Goal: Transaction & Acquisition: Purchase product/service

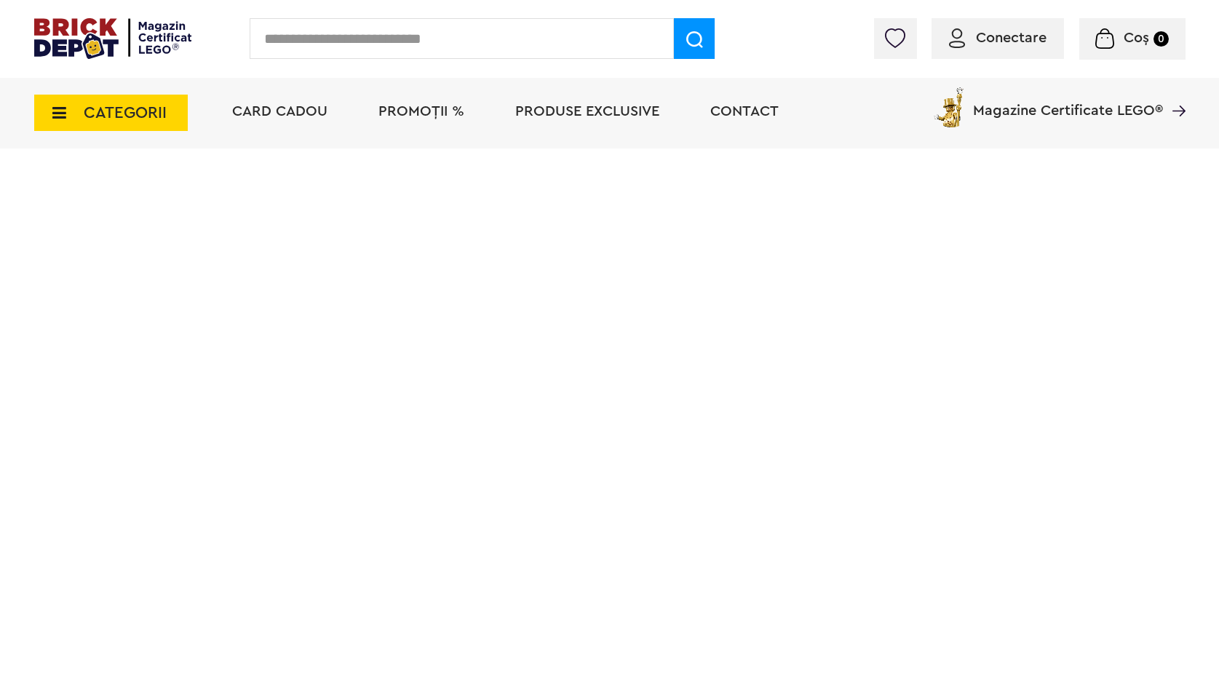
click at [348, 47] on input "text" at bounding box center [462, 38] width 424 height 41
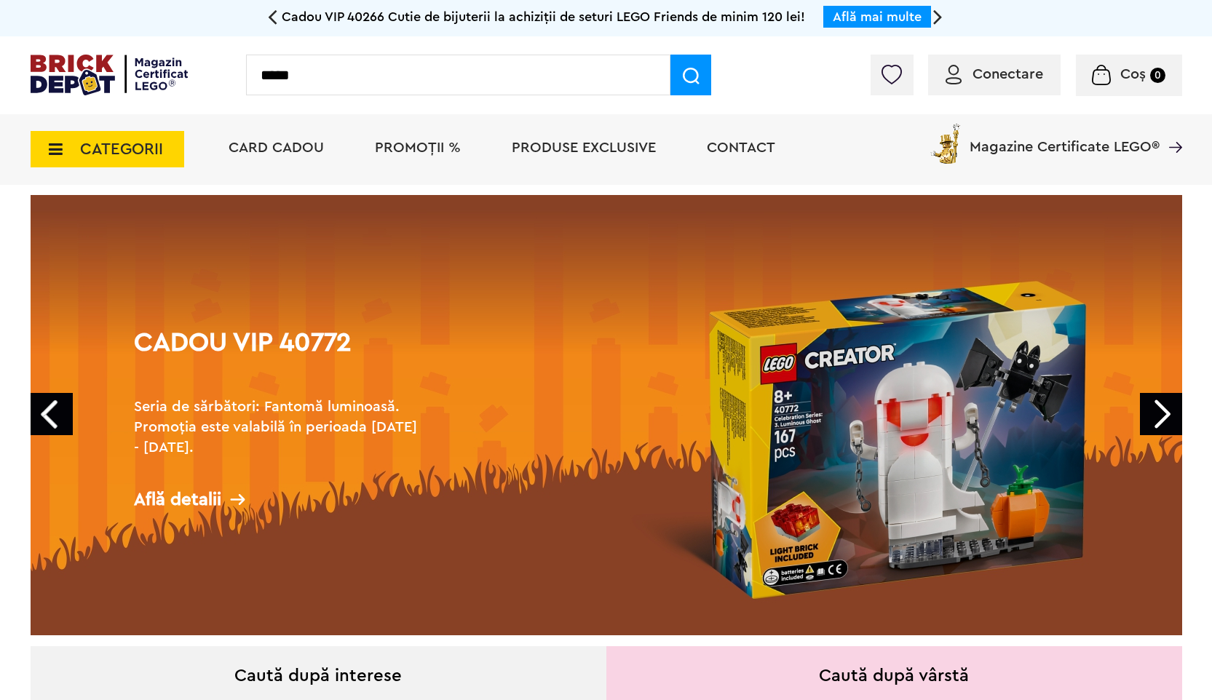
type input "*****"
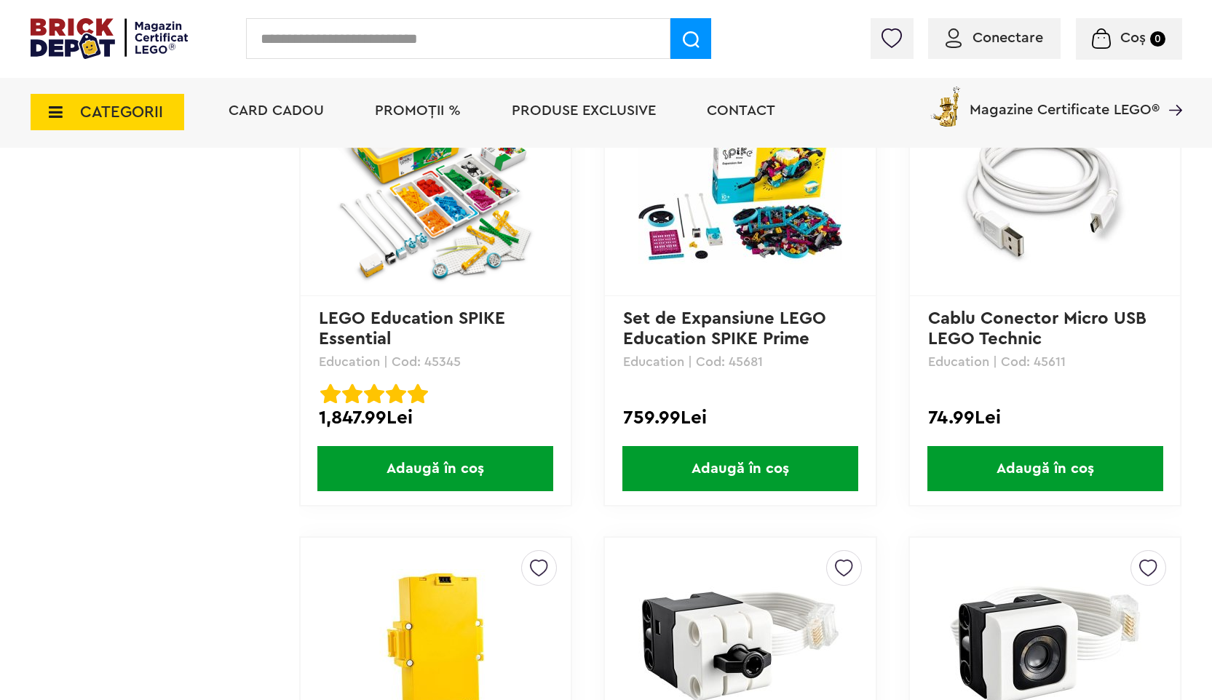
scroll to position [1128, 0]
click at [652, 328] on p "Set de Expansiune LEGO Education SPIKE Prime" at bounding box center [740, 328] width 234 height 40
click at [687, 310] on link "Set de Expansiune LEGO Education SPIKE Prime" at bounding box center [727, 328] width 208 height 38
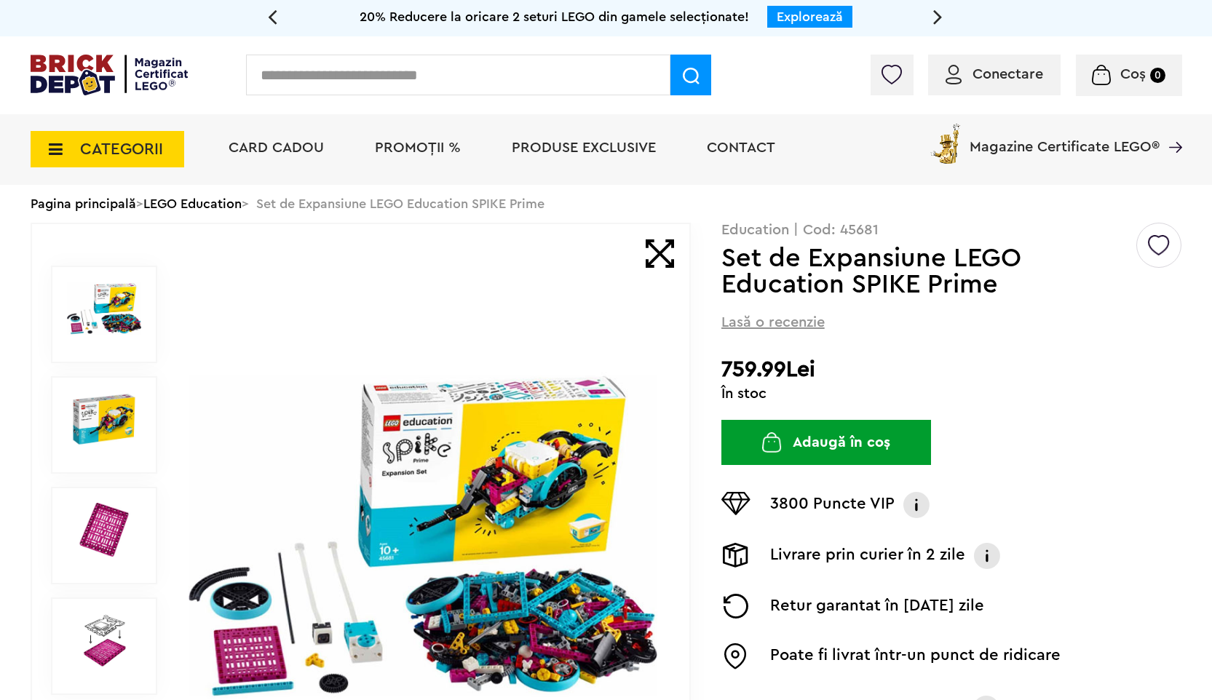
click at [220, 202] on link "LEGO Education" at bounding box center [192, 203] width 98 height 13
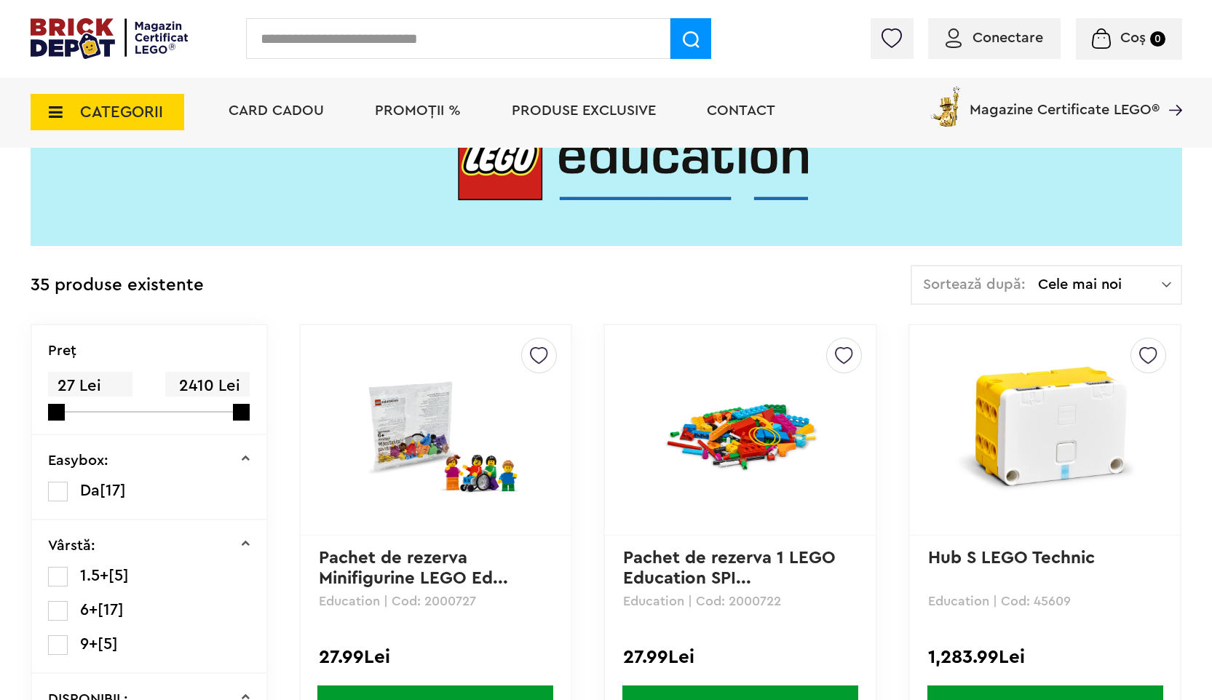
scroll to position [182, 0]
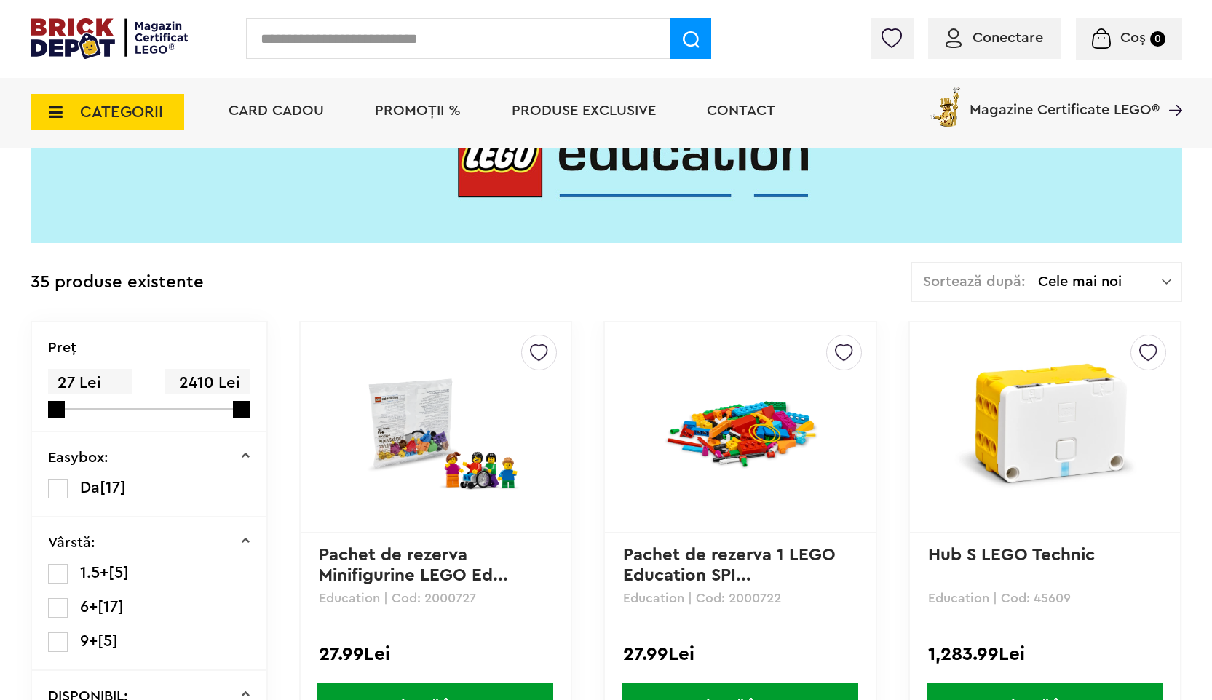
click at [1123, 271] on div "Sortează după: Cele mai noi Cele mai noi Cele mai vechi Cele mai ieftine Cele m…" at bounding box center [1045, 282] width 271 height 40
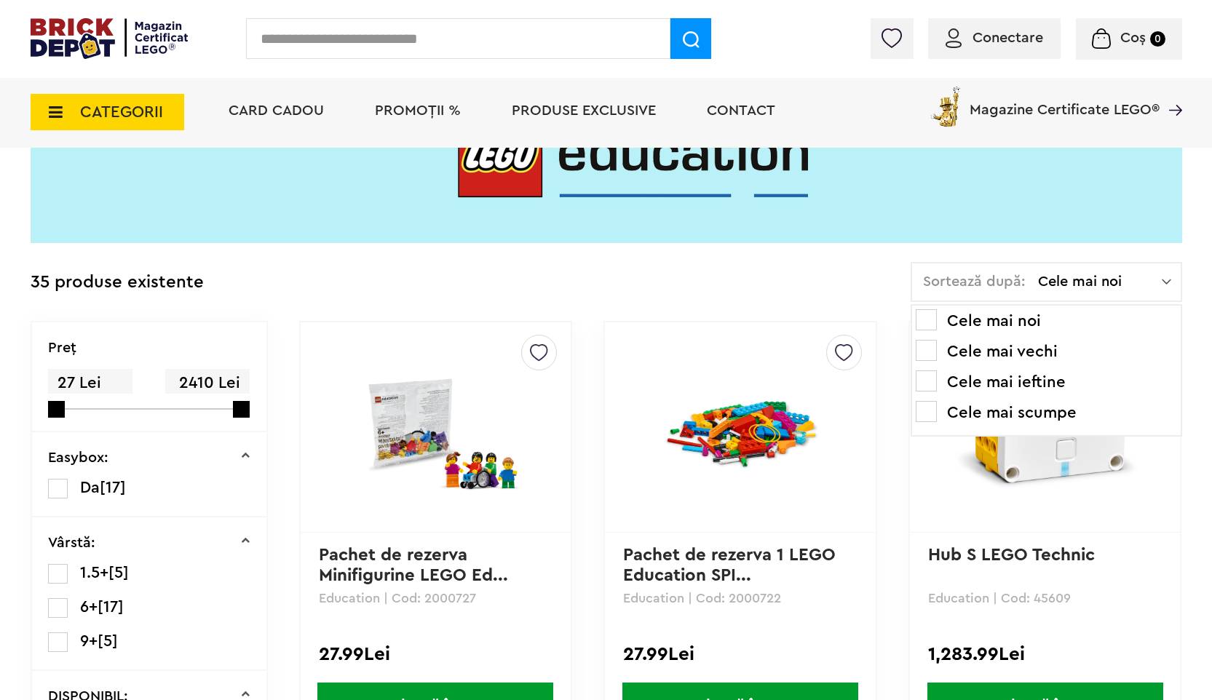
click at [1043, 410] on li "Cele mai scumpe" at bounding box center [1045, 412] width 261 height 23
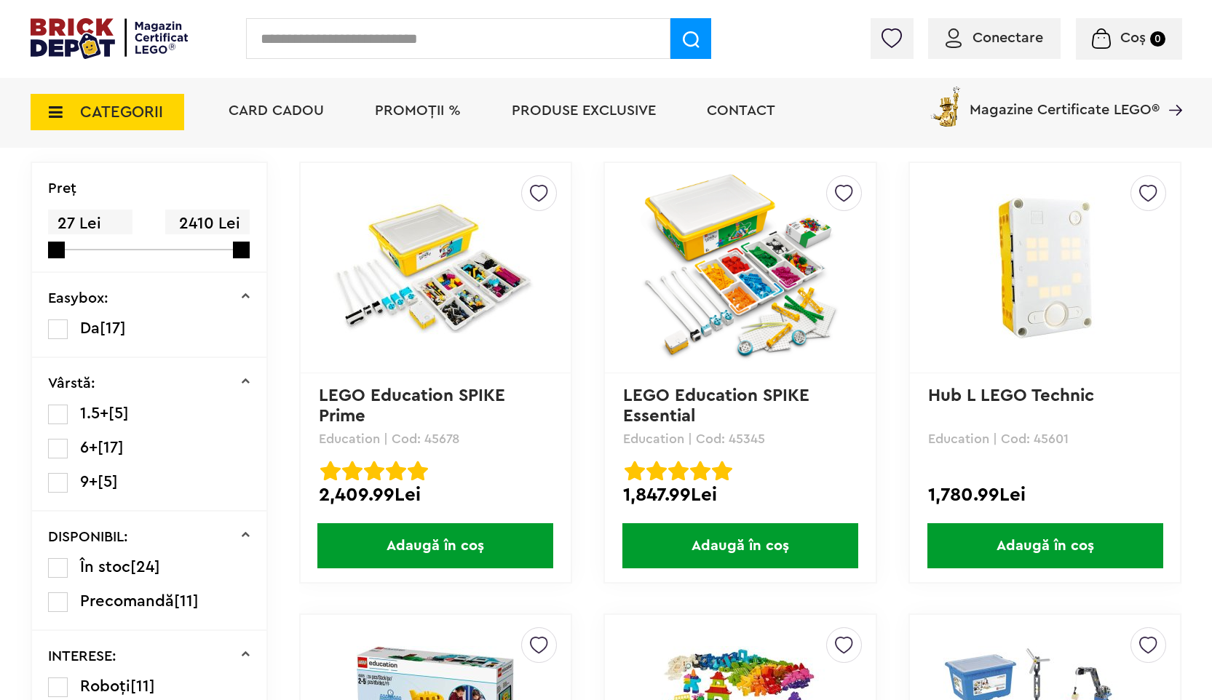
scroll to position [331, 0]
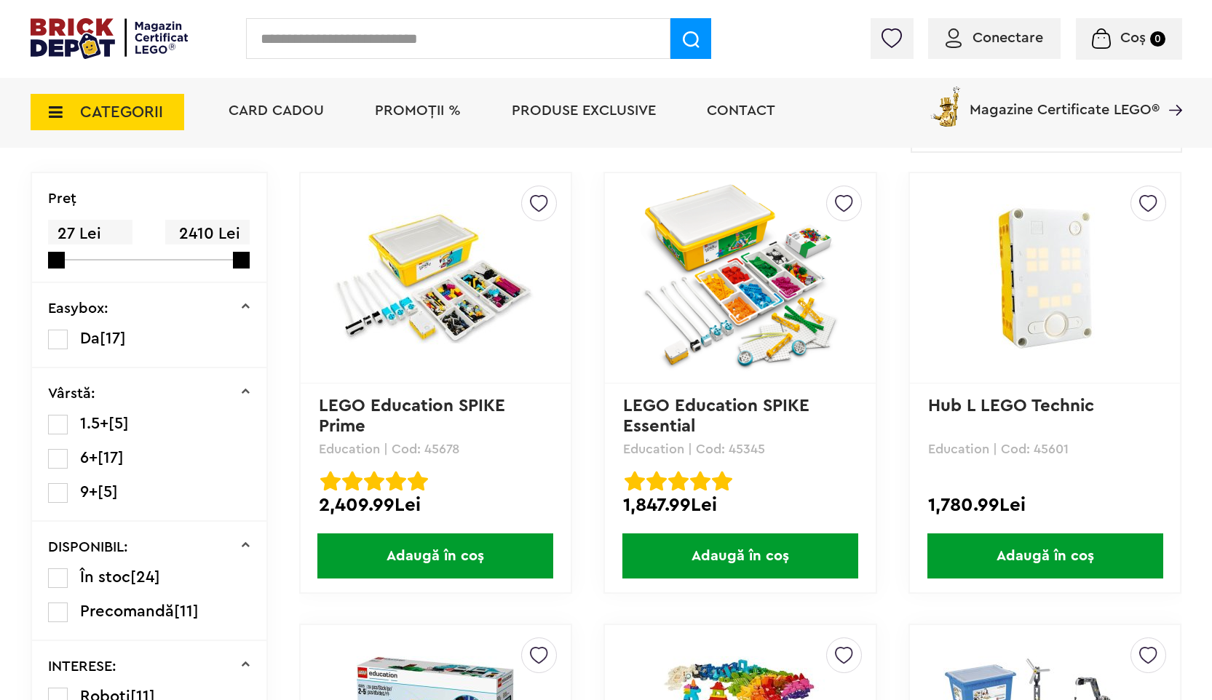
click at [496, 403] on link "LEGO Education SPIKE Prime" at bounding box center [414, 416] width 191 height 38
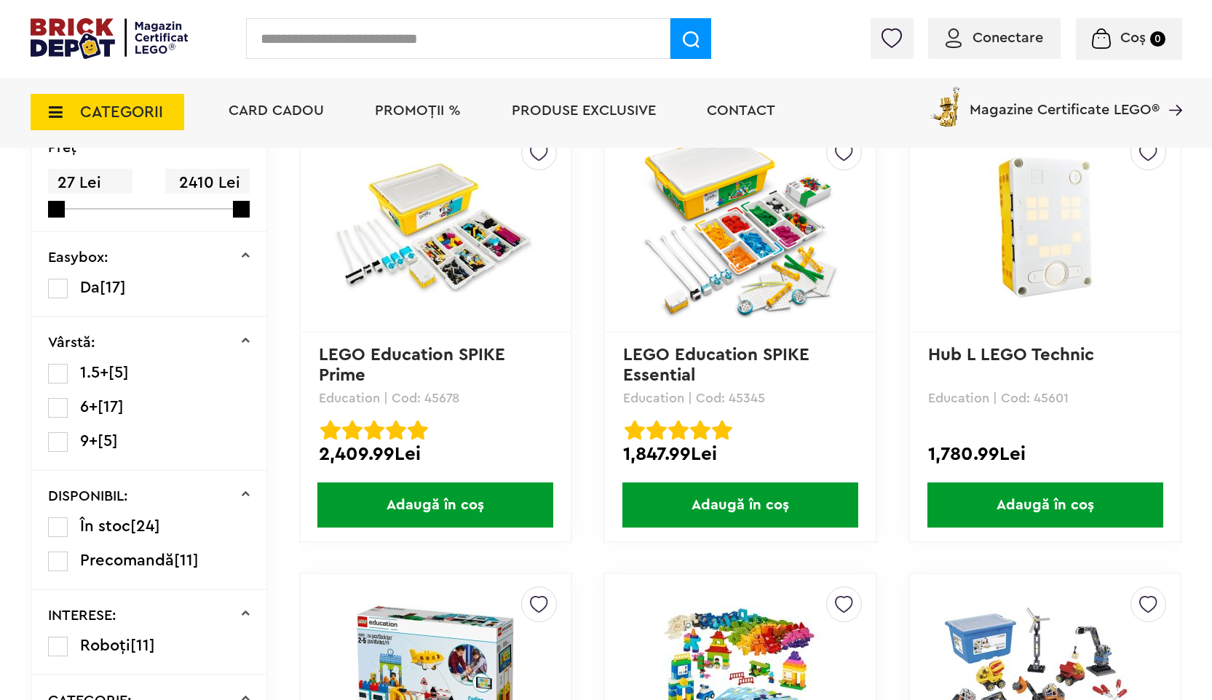
scroll to position [466, 0]
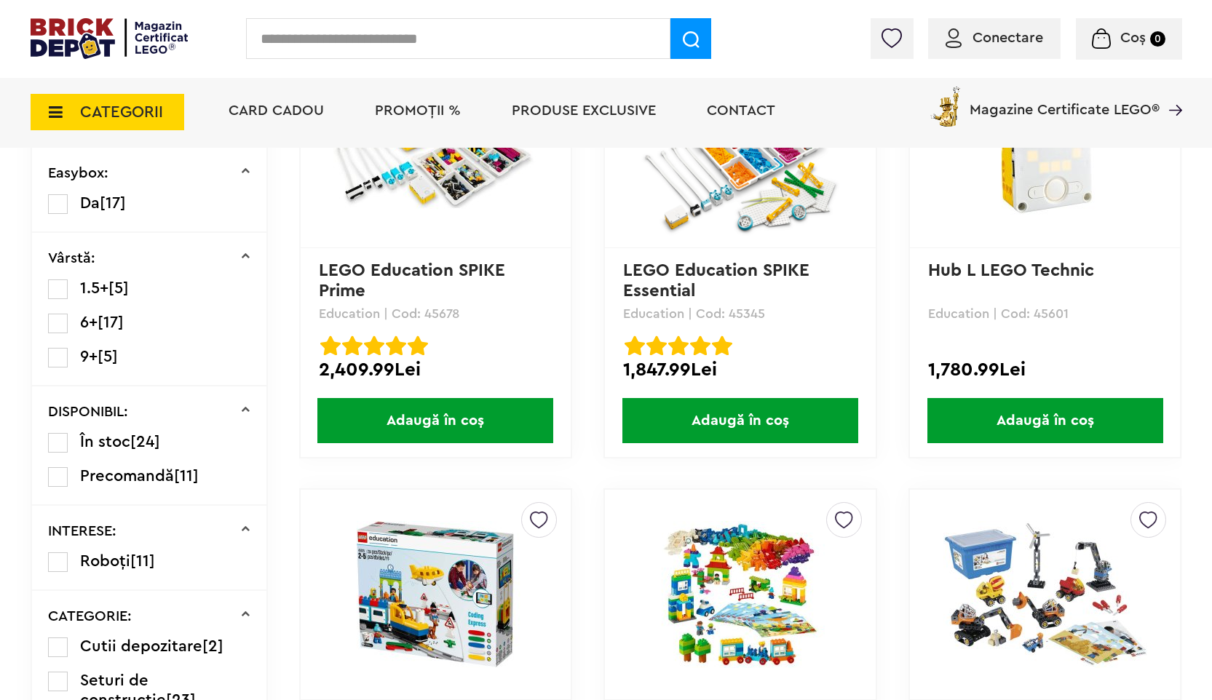
click at [490, 418] on span "Adaugă în coș" at bounding box center [435, 420] width 236 height 45
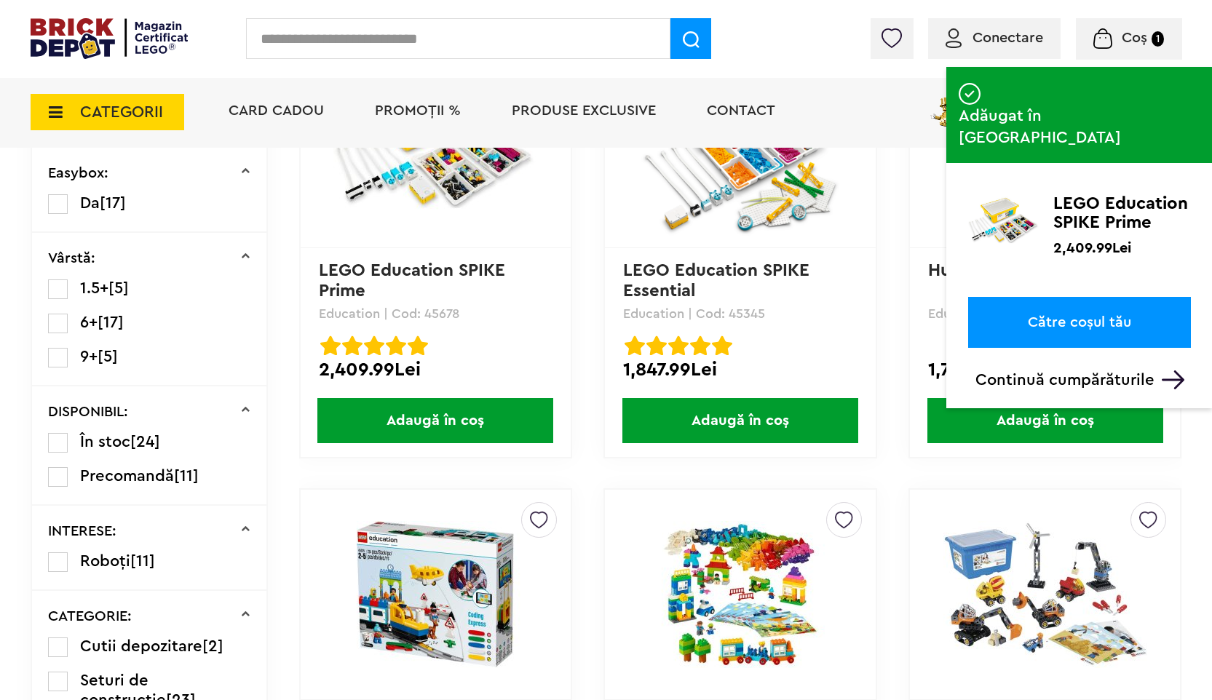
click at [747, 419] on span "Adaugă în coș" at bounding box center [740, 420] width 236 height 45
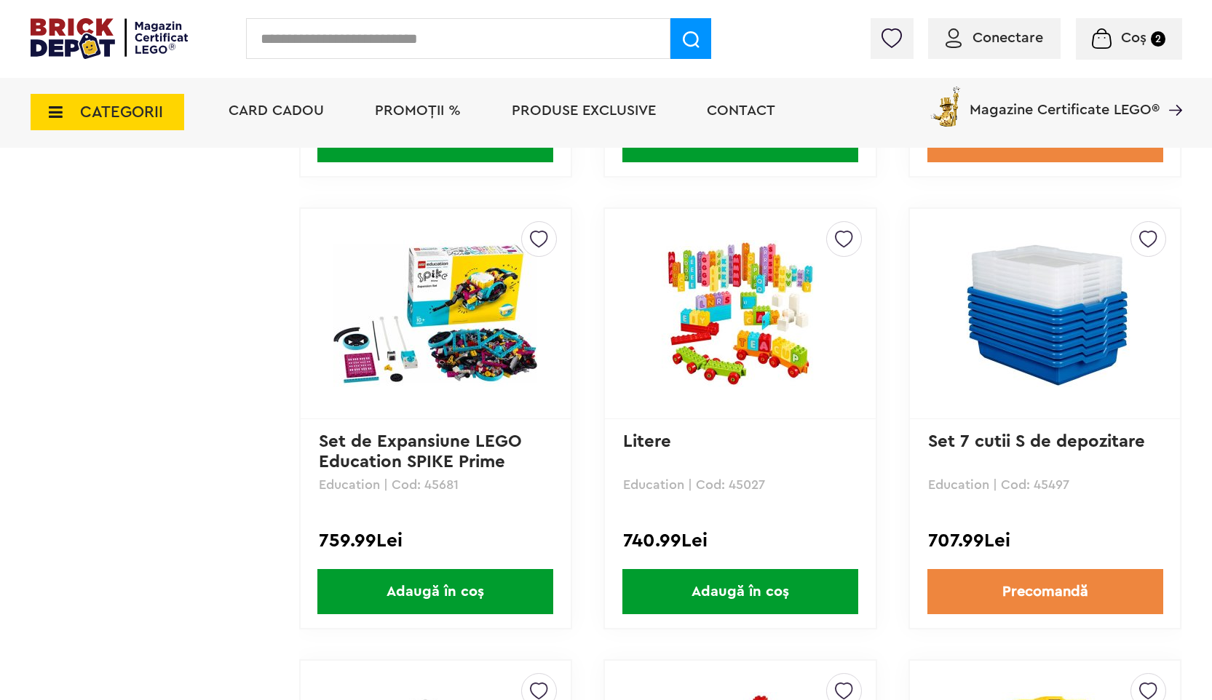
scroll to position [2160, 0]
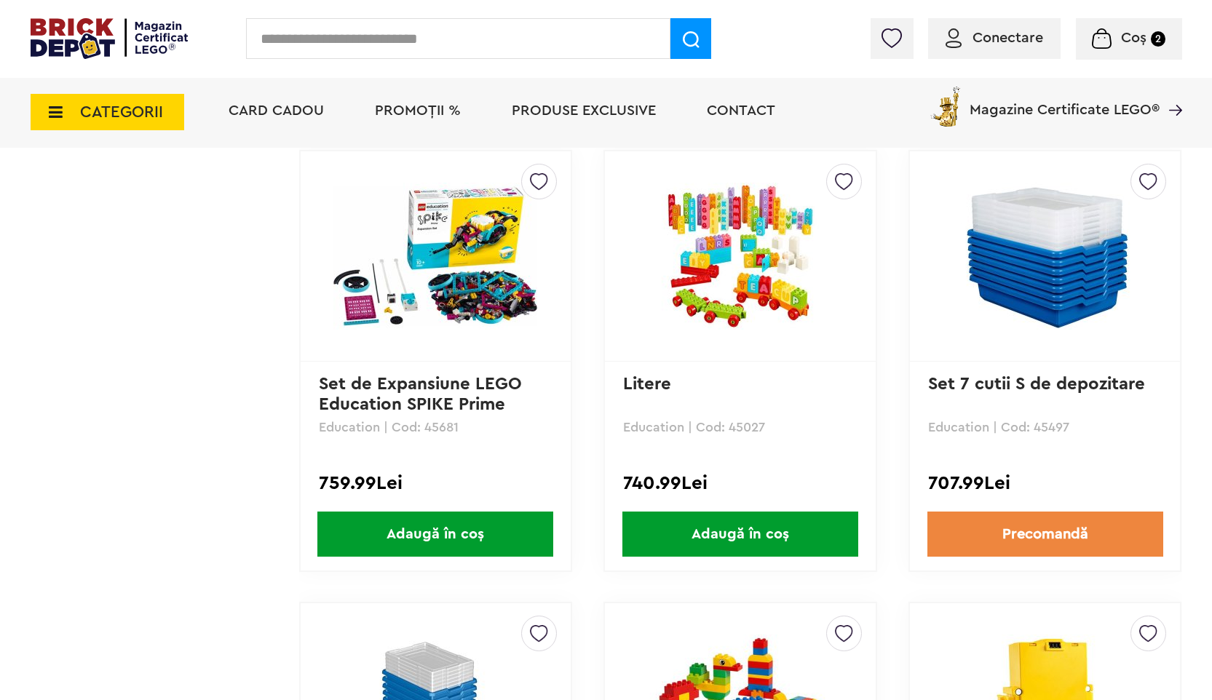
click at [469, 533] on span "Adaugă în coș" at bounding box center [435, 534] width 236 height 45
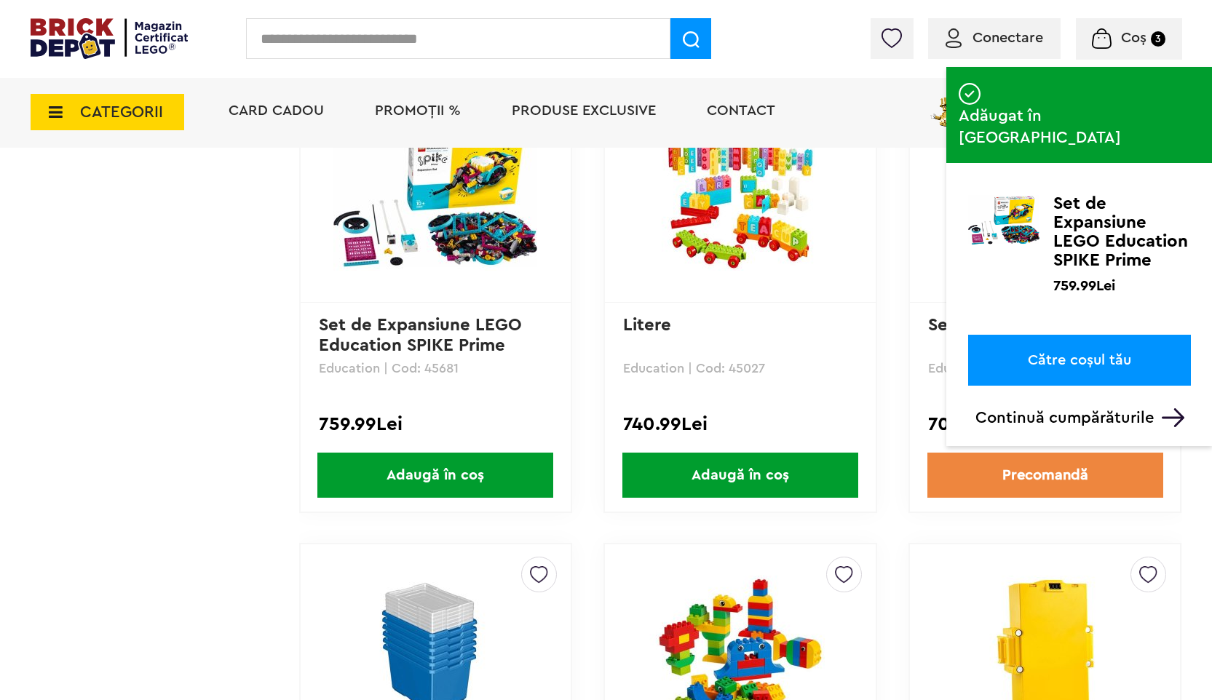
scroll to position [2257, 0]
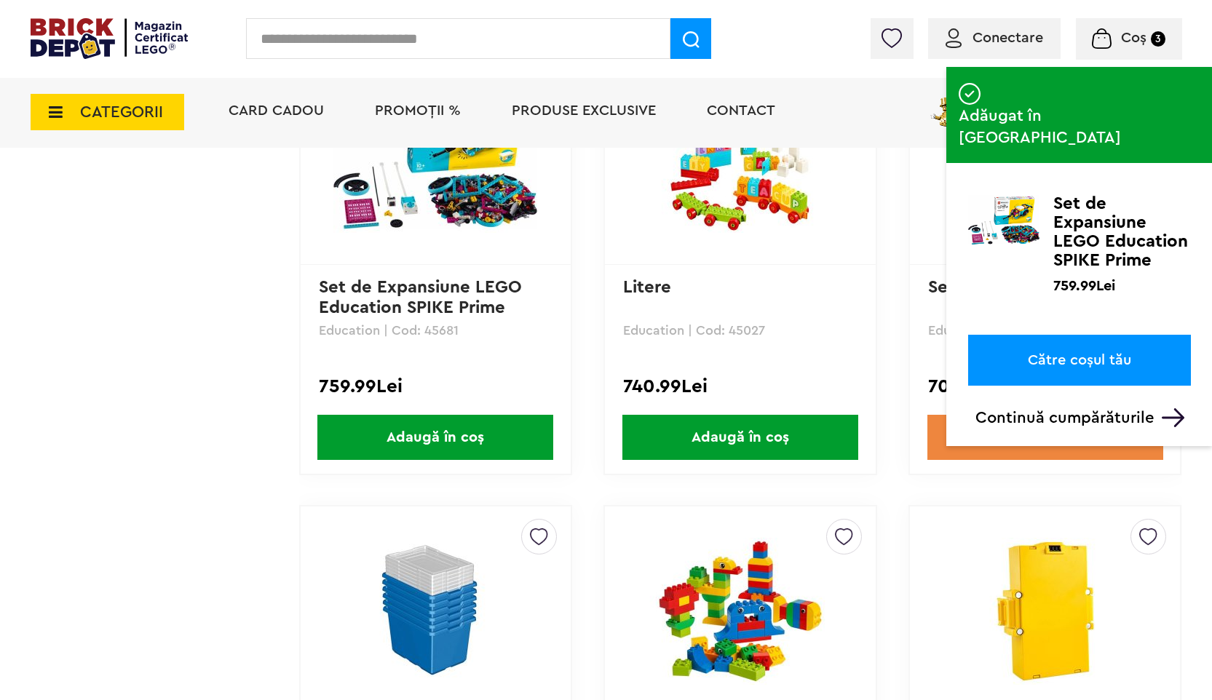
click at [1086, 335] on link "Către coșul tău" at bounding box center [1079, 360] width 223 height 51
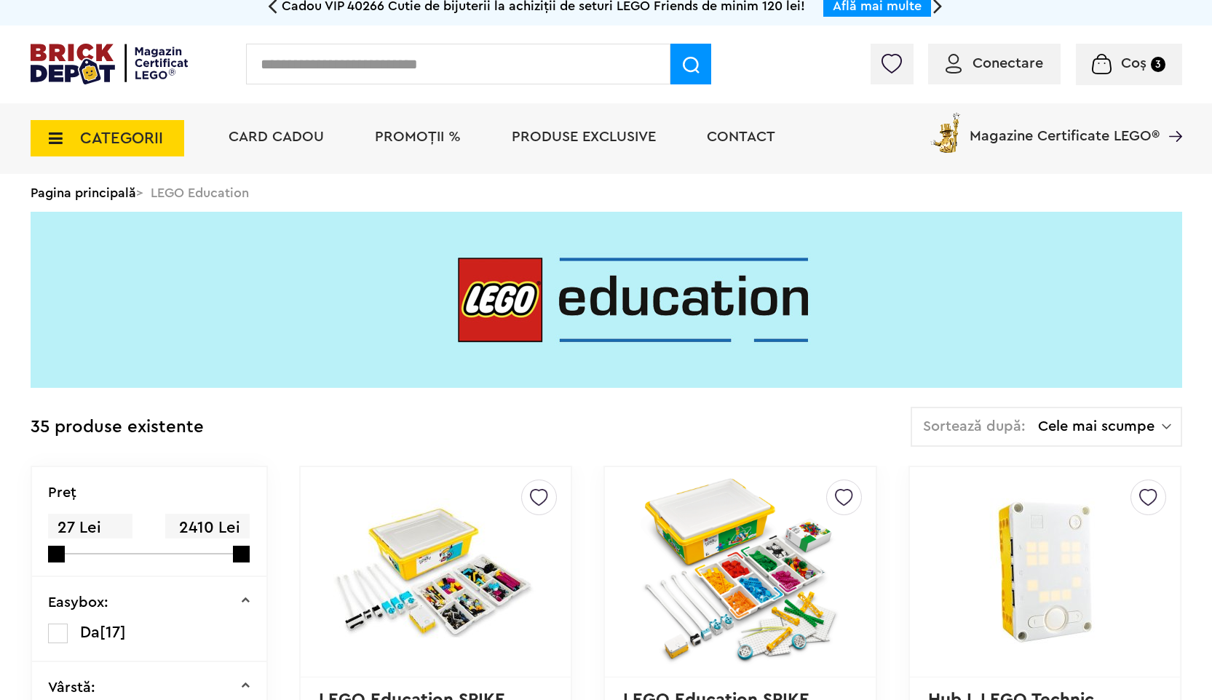
scroll to position [0, 0]
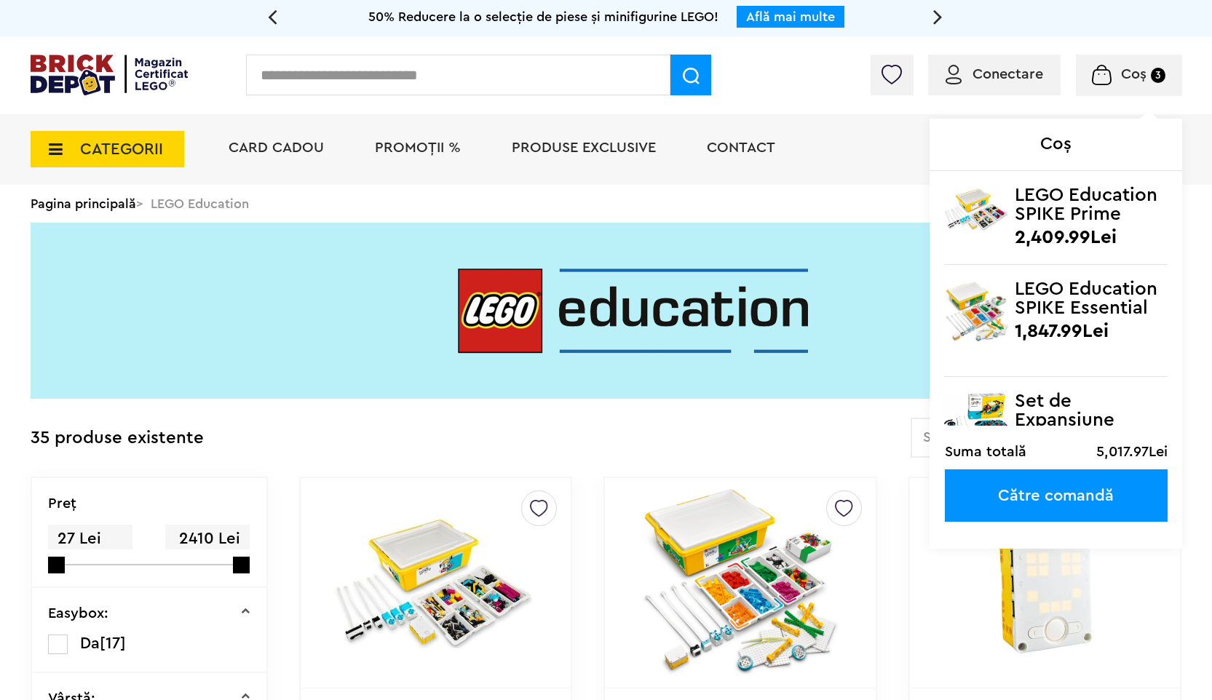
click at [1129, 76] on span "Coș" at bounding box center [1133, 74] width 25 height 15
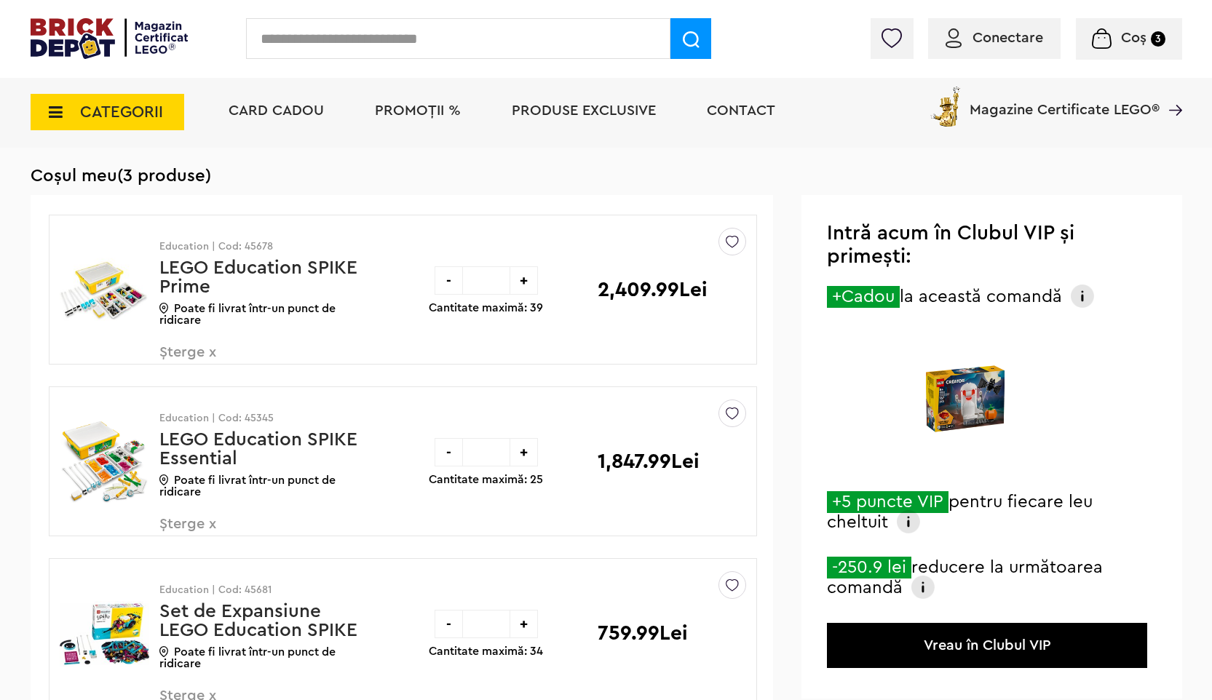
scroll to position [159, 0]
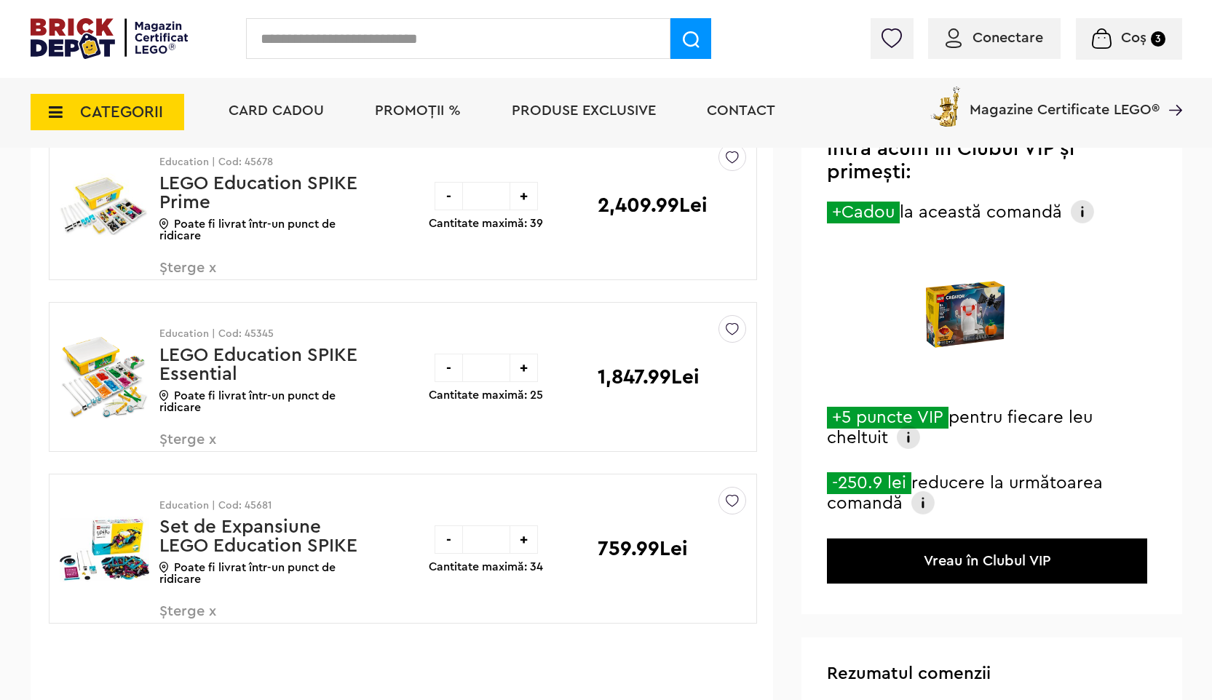
click at [202, 441] on span "Șterge x" at bounding box center [244, 447] width 171 height 31
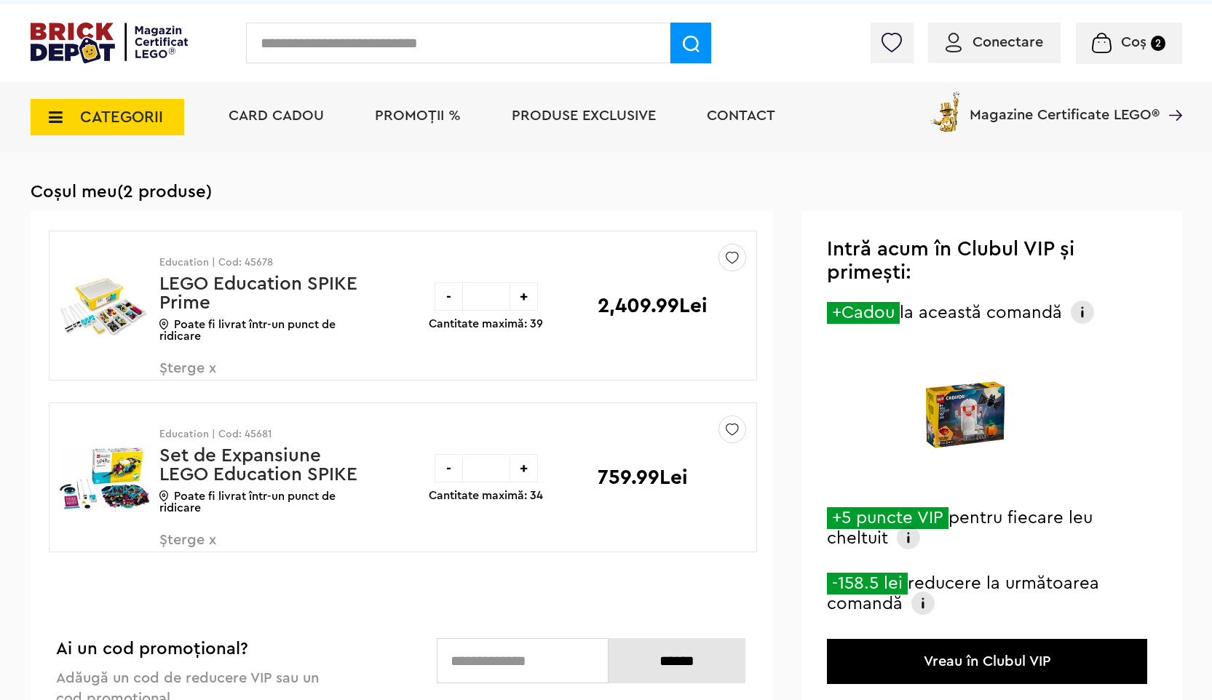
scroll to position [23, 0]
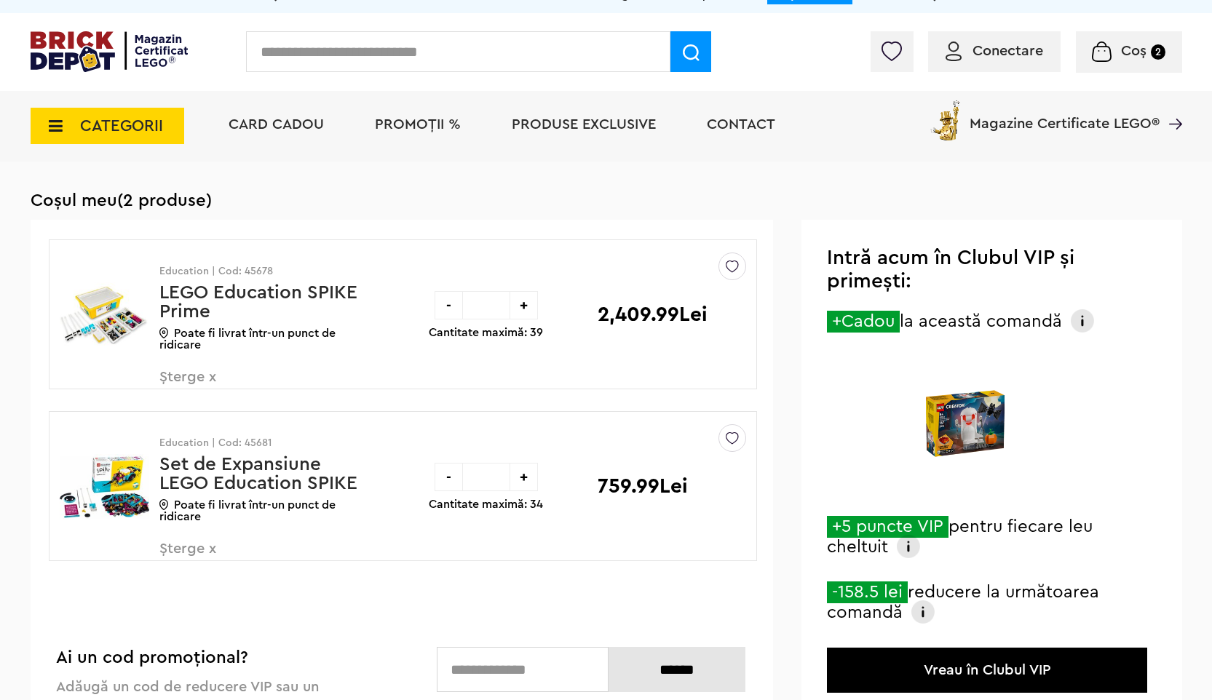
click at [1082, 322] on img at bounding box center [1081, 320] width 23 height 23
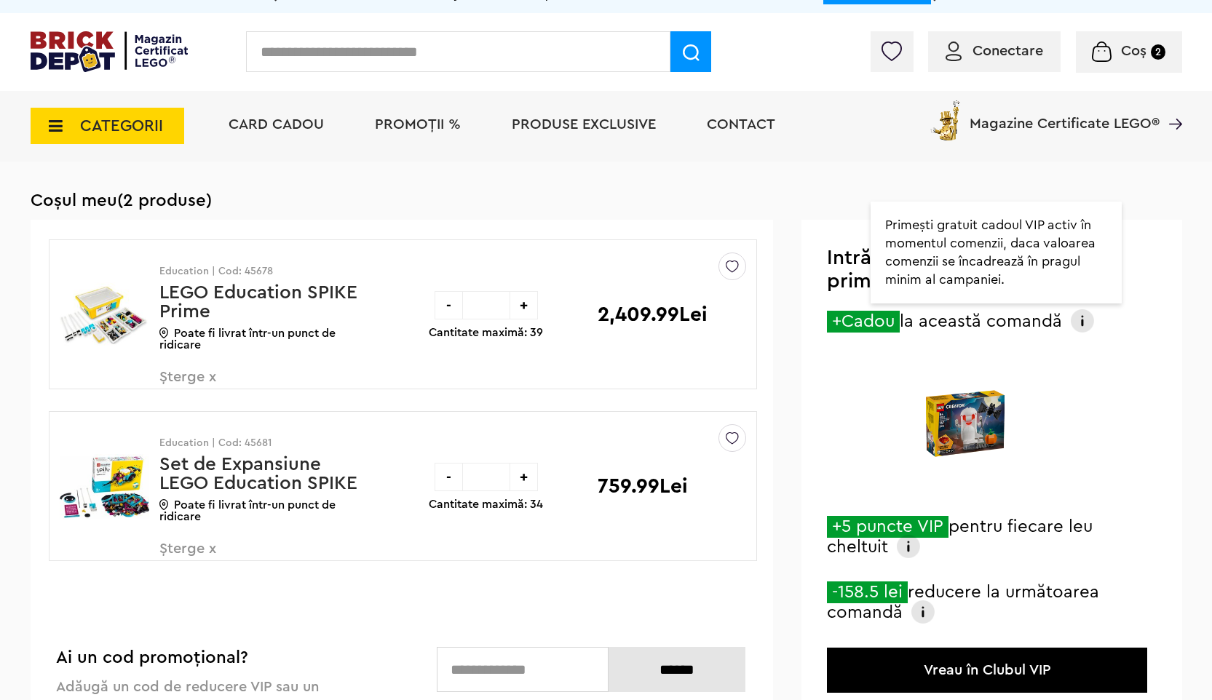
click at [1099, 383] on div at bounding box center [965, 427] width 277 height 141
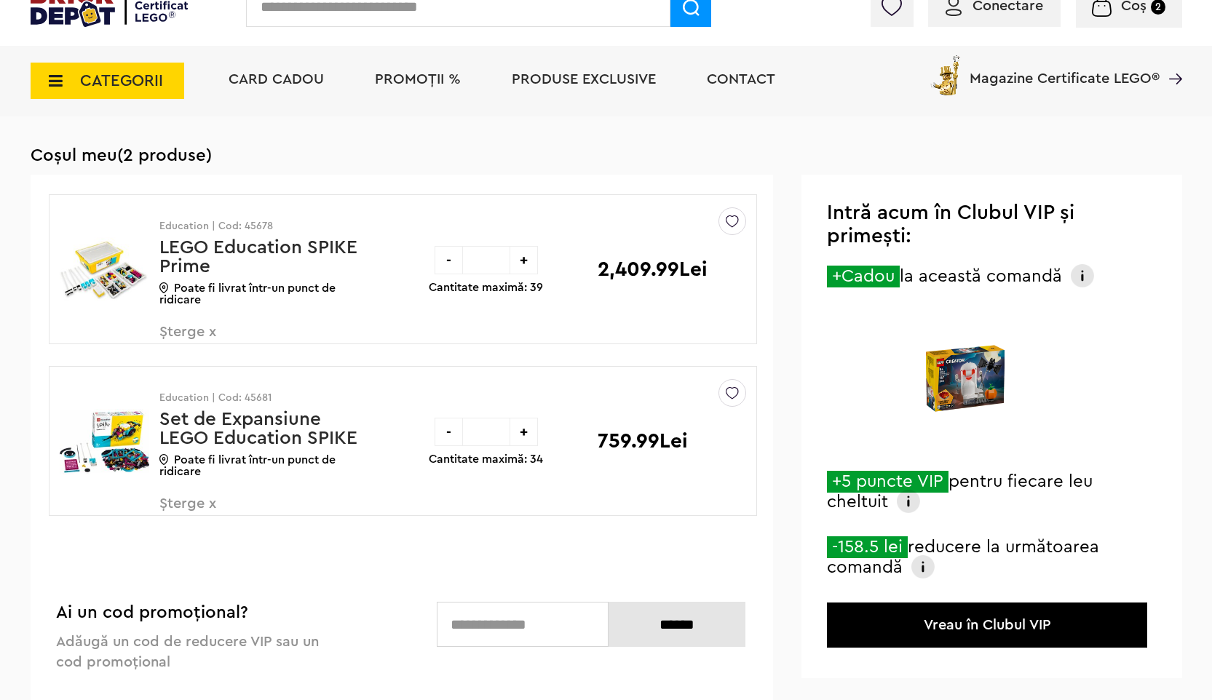
scroll to position [0, 0]
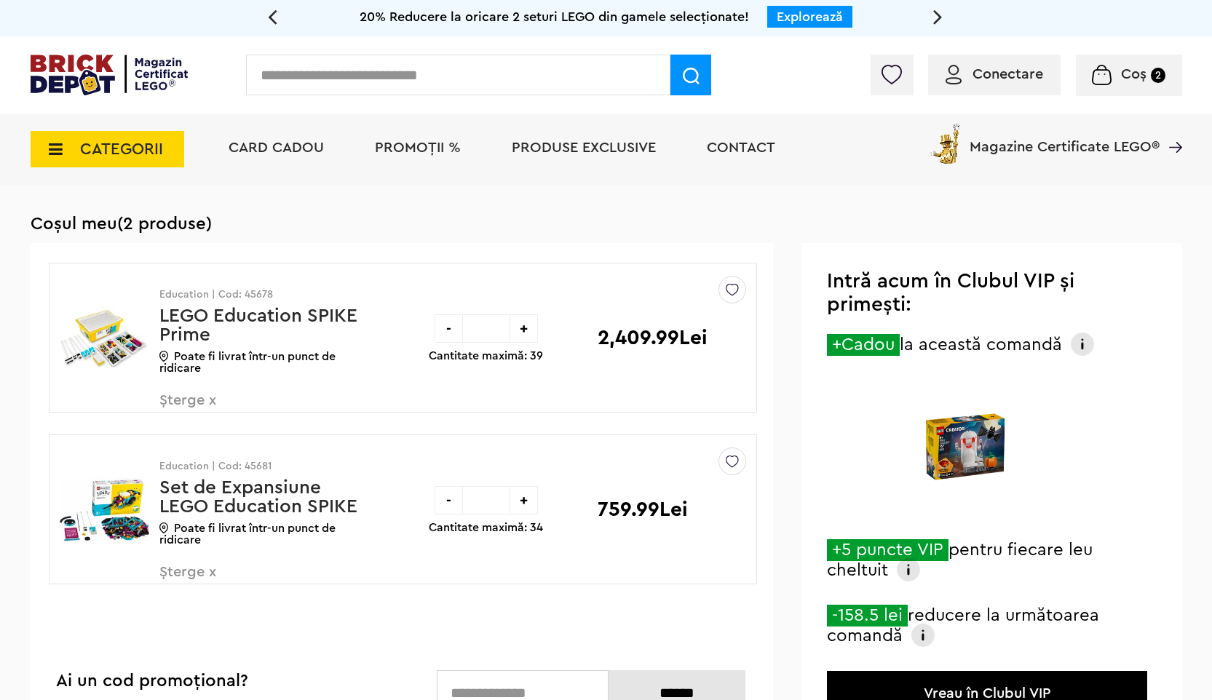
click at [1011, 87] on div "Conectare" at bounding box center [994, 75] width 132 height 41
click at [974, 84] on div "Conectare" at bounding box center [994, 75] width 132 height 41
click at [990, 71] on span "Conectare" at bounding box center [1007, 74] width 71 height 15
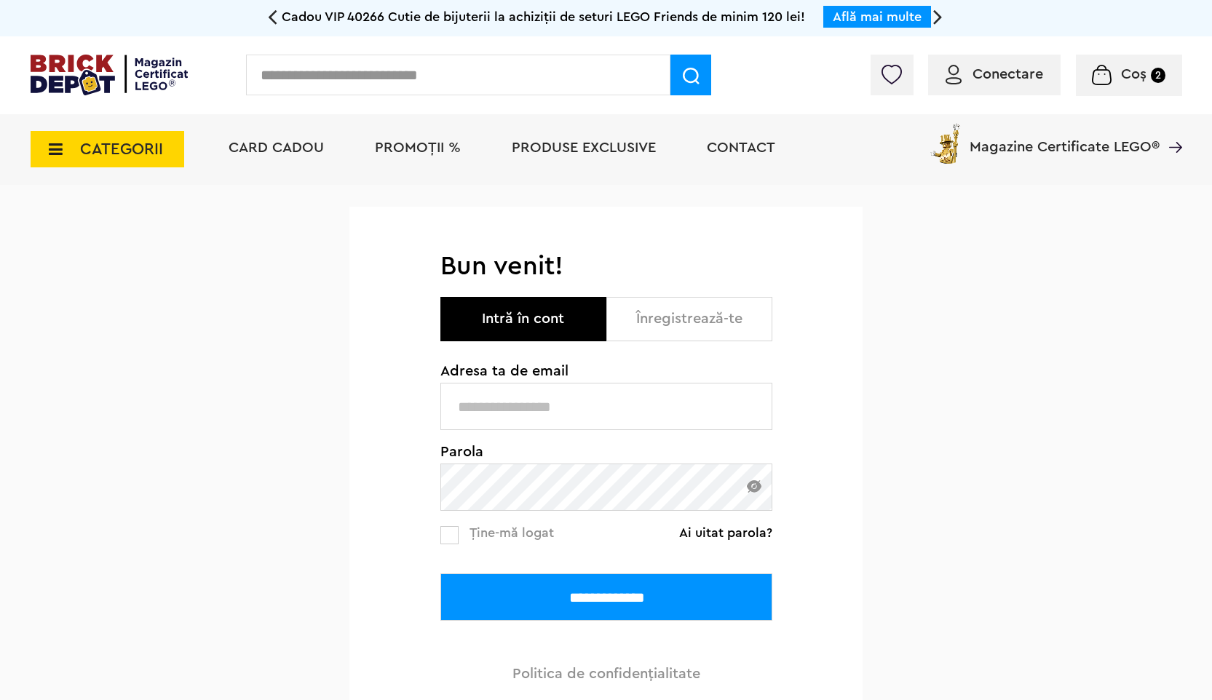
click at [677, 401] on input "text" at bounding box center [606, 406] width 332 height 47
type input "**********"
click at [530, 538] on span "Ține-mă logat" at bounding box center [511, 532] width 84 height 13
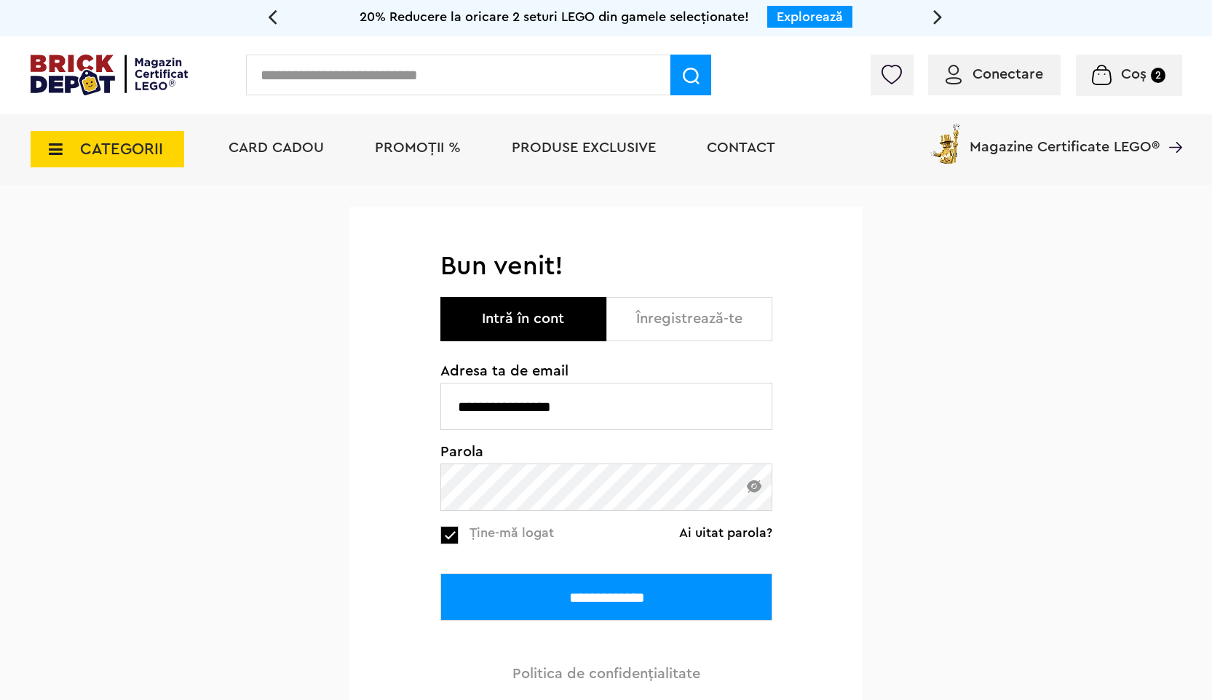
click at [538, 592] on input "**********" at bounding box center [606, 596] width 332 height 47
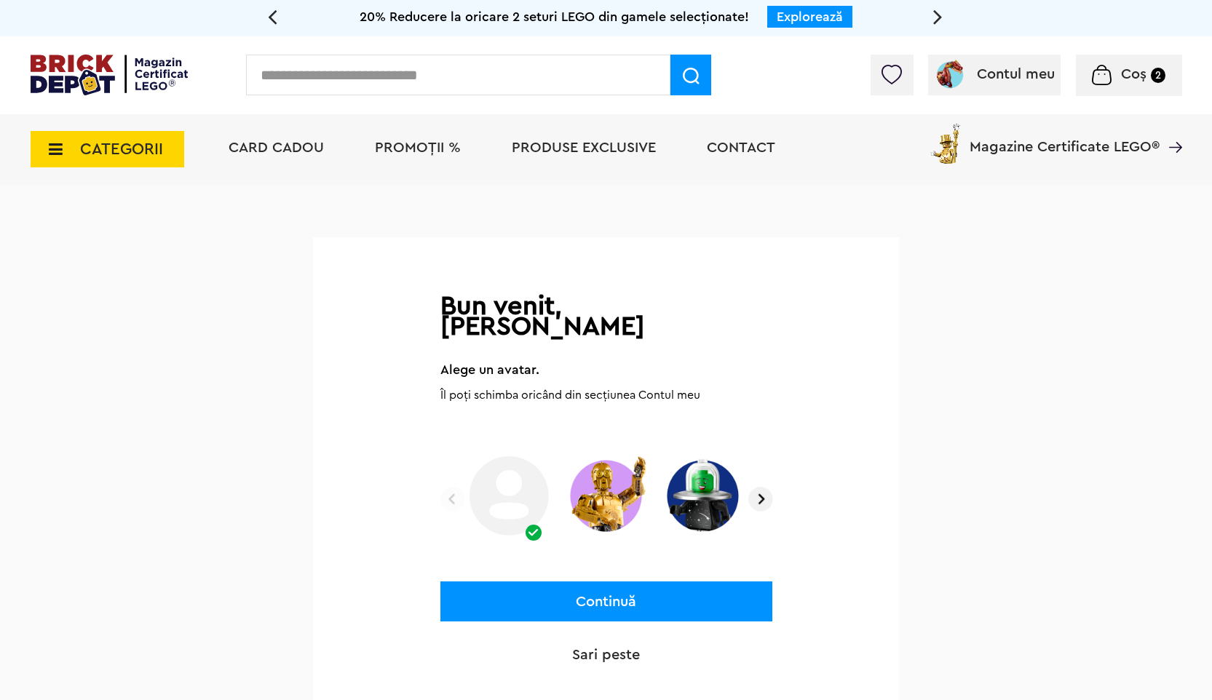
click at [707, 485] on img at bounding box center [702, 495] width 87 height 90
click at [754, 487] on img at bounding box center [760, 499] width 25 height 25
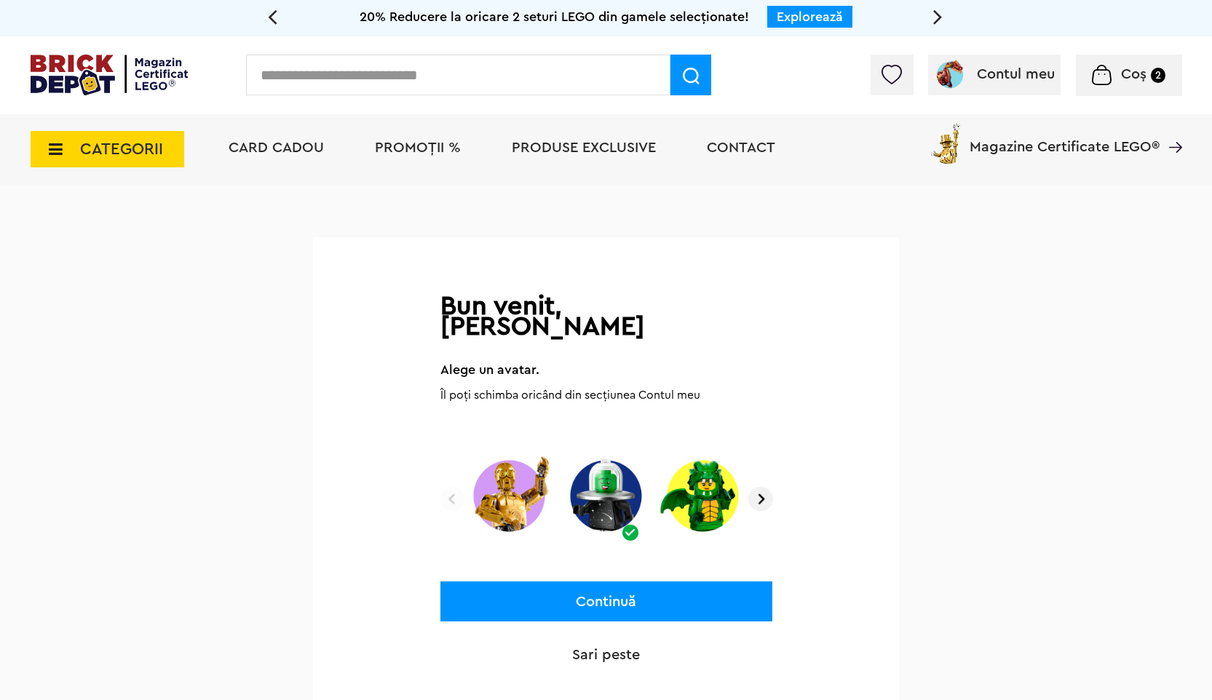
click at [754, 487] on img at bounding box center [760, 499] width 25 height 25
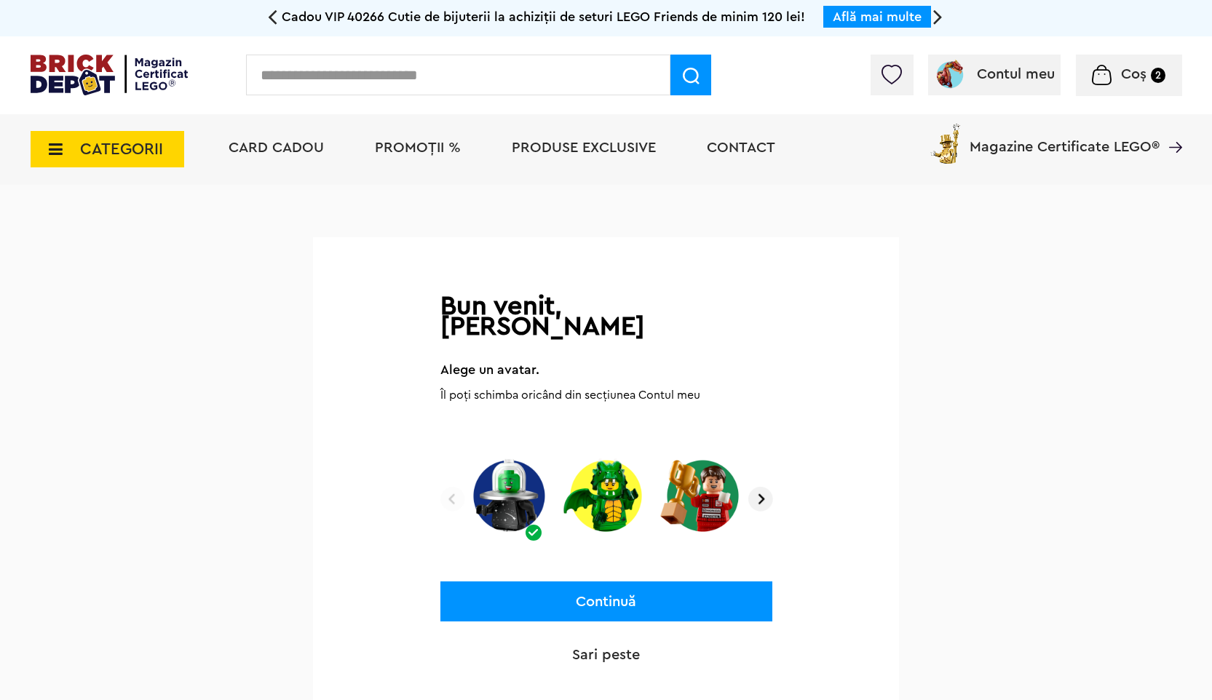
click at [616, 479] on img at bounding box center [605, 495] width 87 height 90
click at [760, 487] on img at bounding box center [760, 499] width 25 height 25
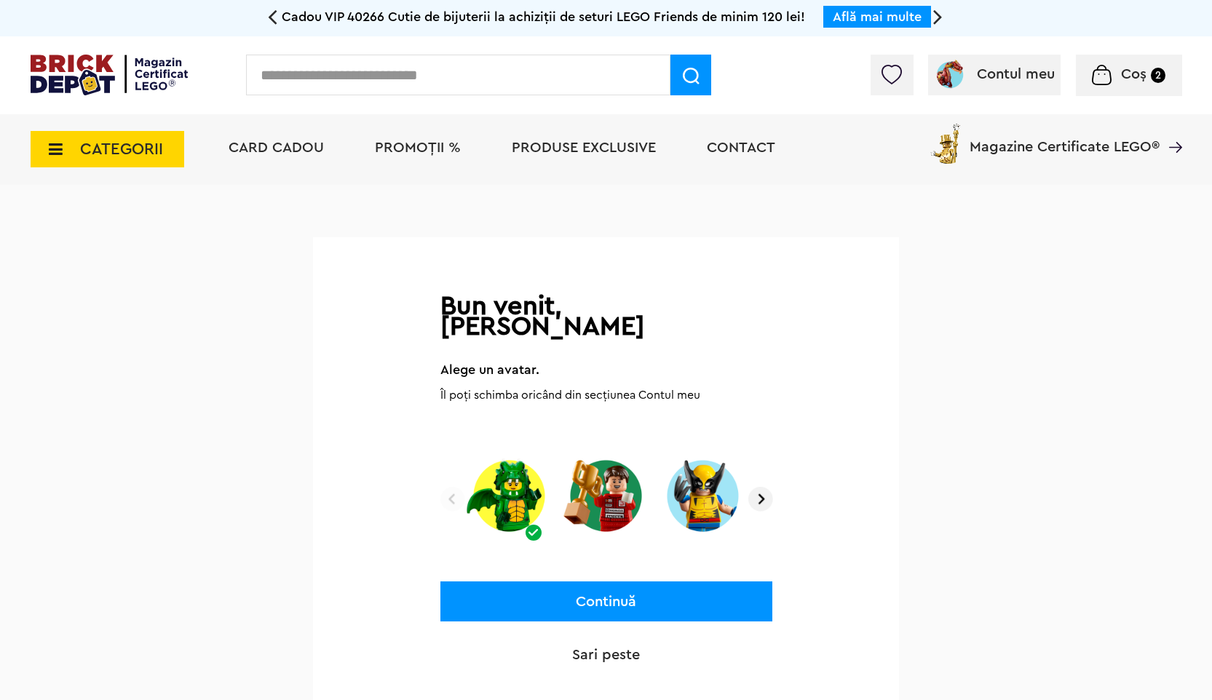
click at [760, 487] on img at bounding box center [760, 499] width 25 height 25
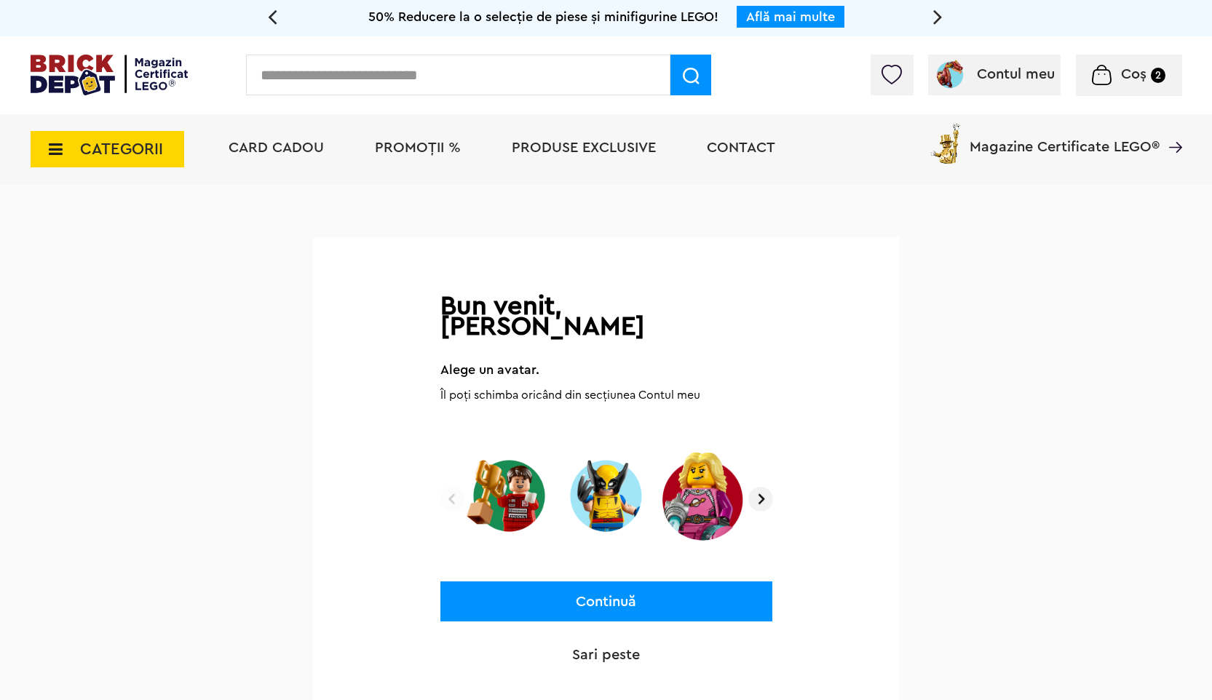
click at [645, 585] on button "Continuă" at bounding box center [606, 601] width 332 height 40
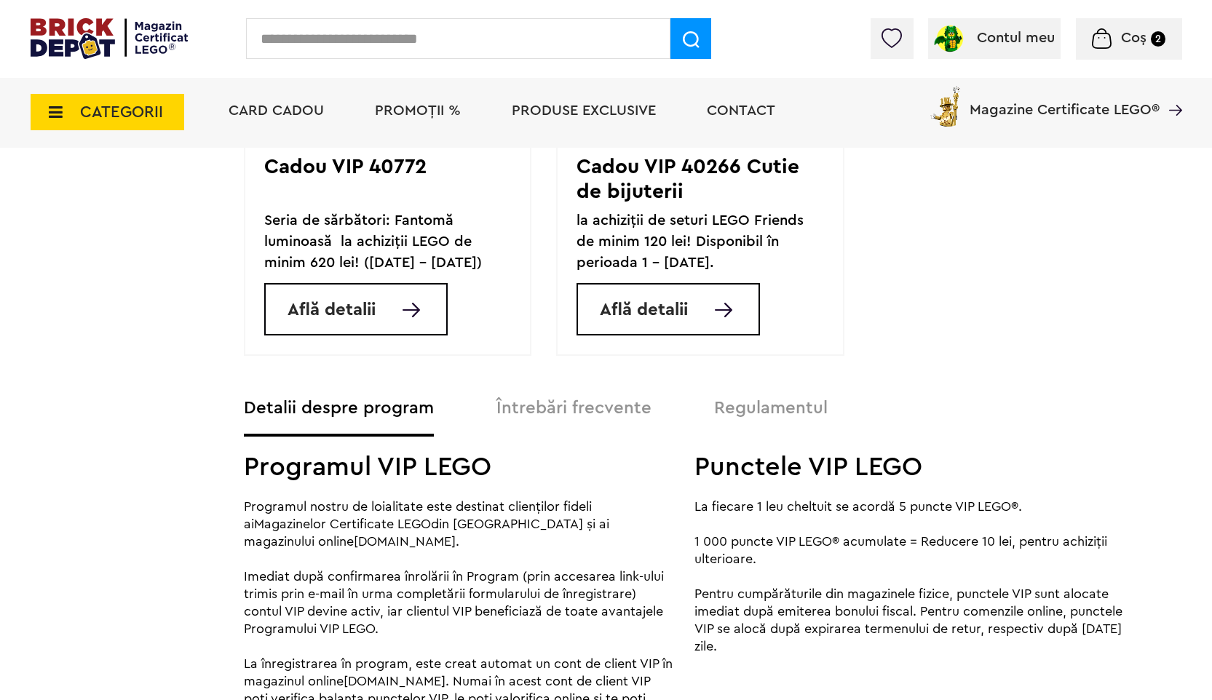
scroll to position [1288, 0]
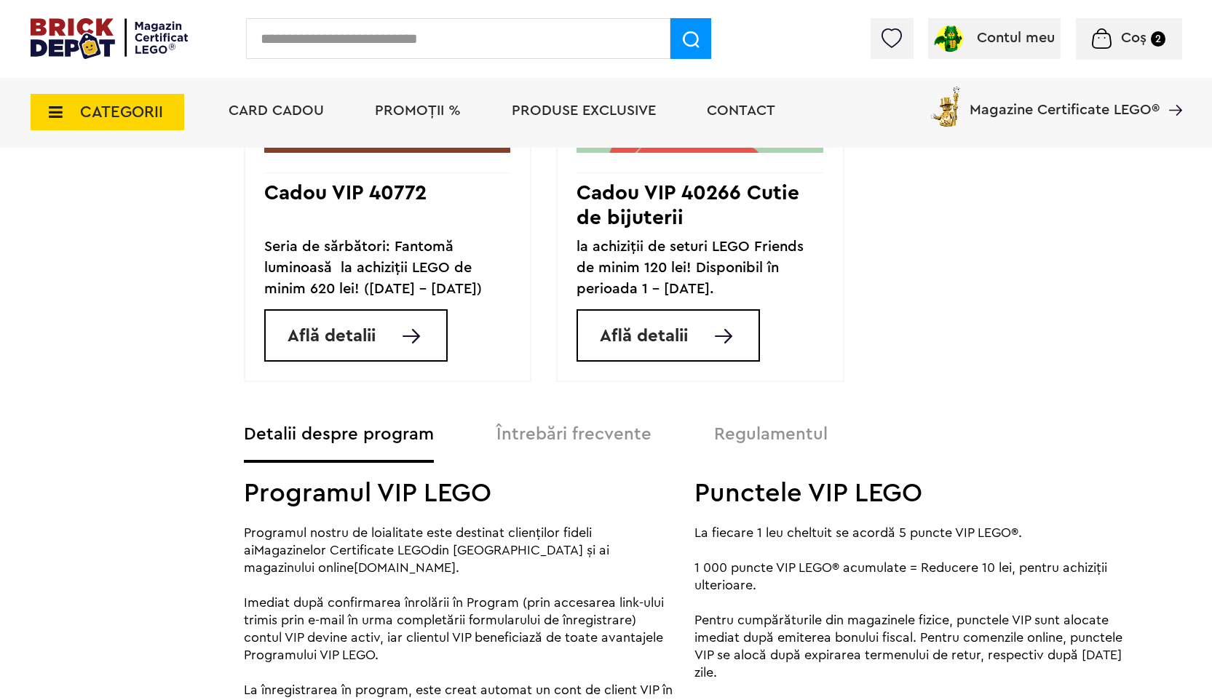
click at [1115, 39] on span "Coș 2" at bounding box center [1127, 38] width 73 height 15
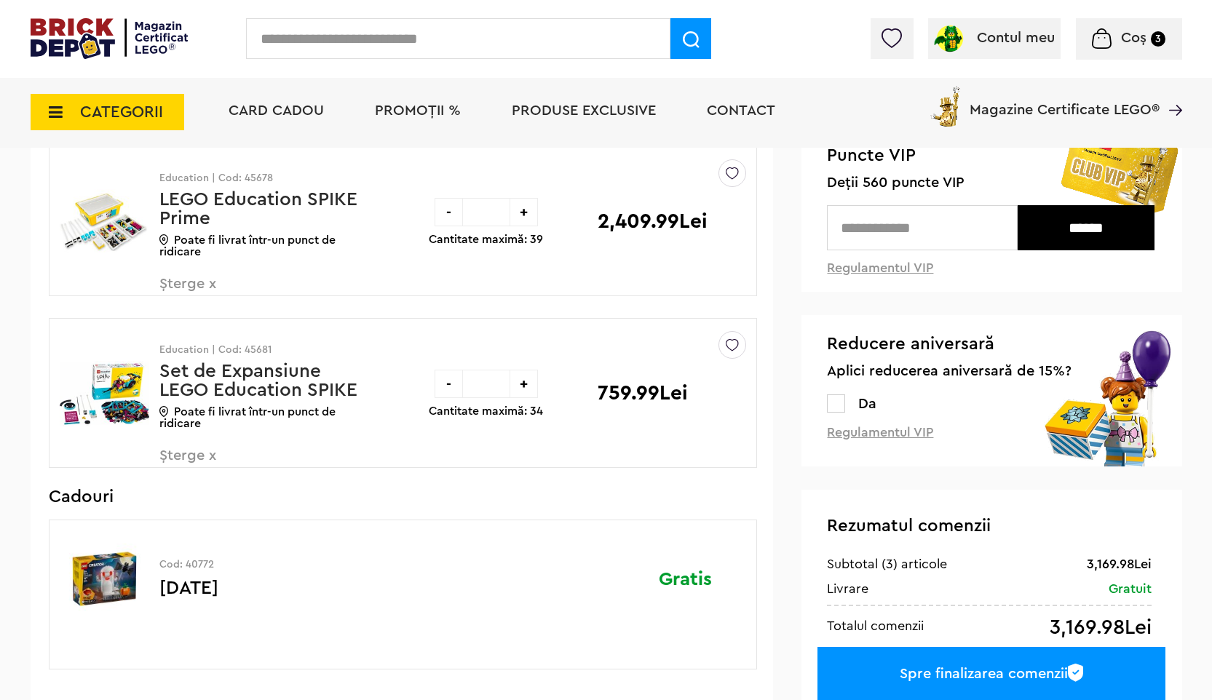
scroll to position [163, 0]
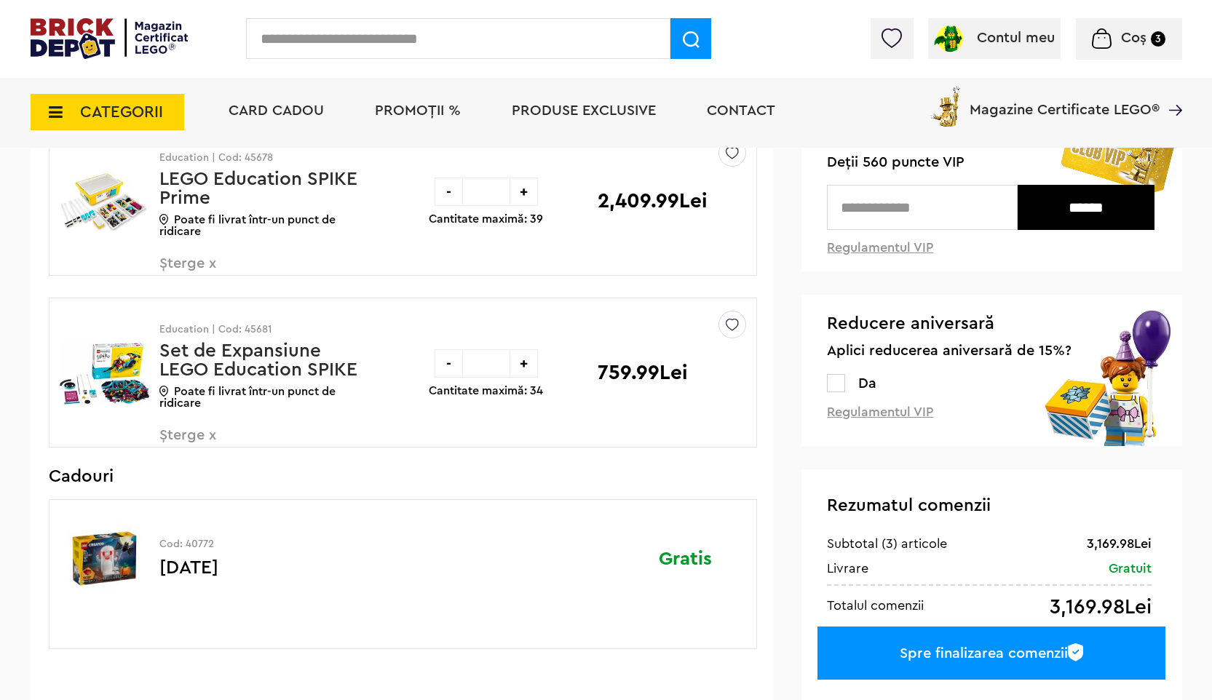
click at [1116, 41] on span "Coș 3" at bounding box center [1127, 38] width 73 height 15
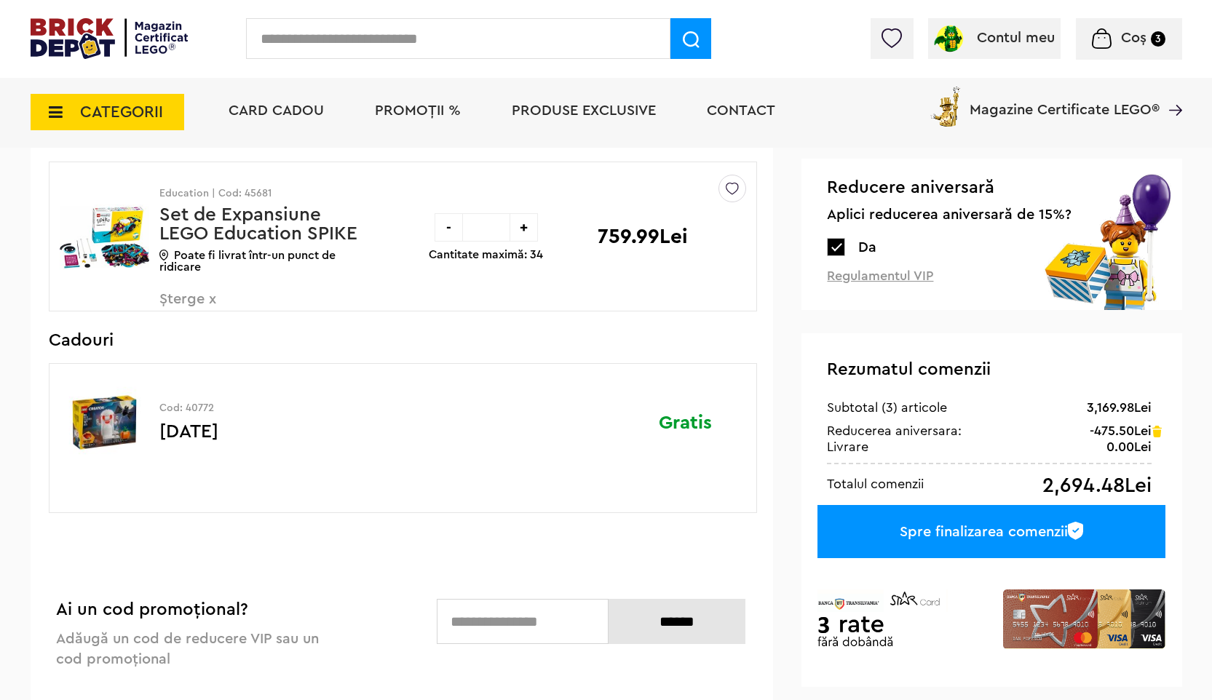
scroll to position [300, 0]
click at [844, 246] on label at bounding box center [836, 246] width 18 height 18
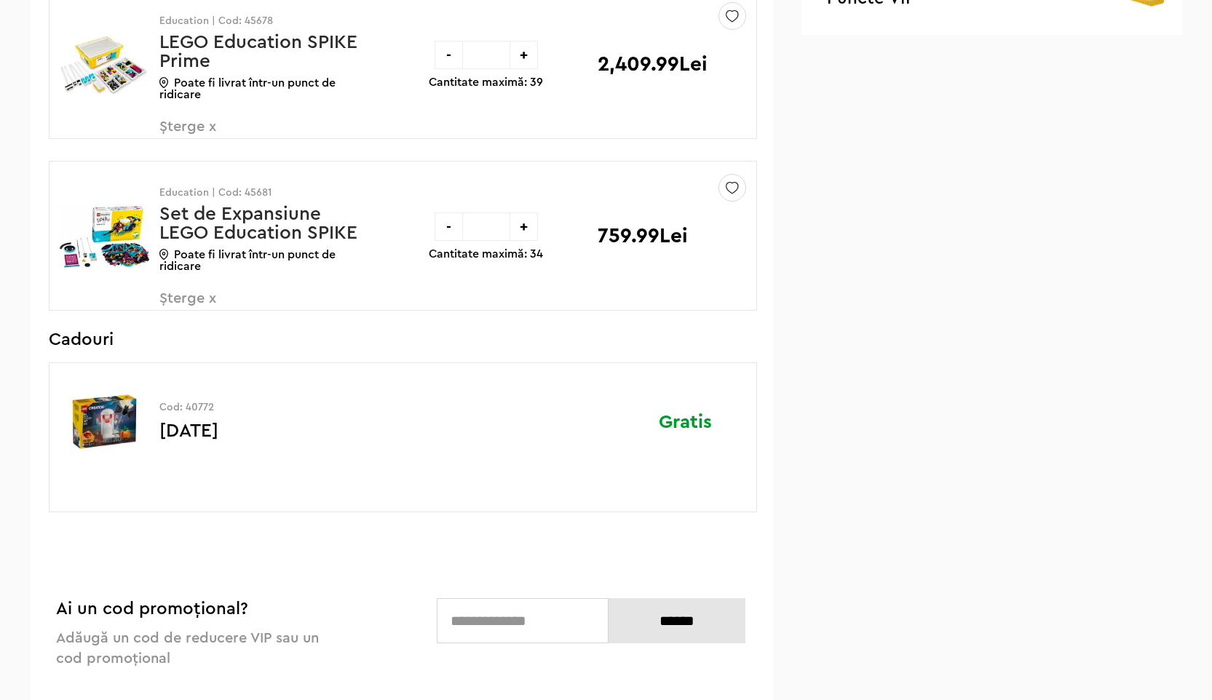
scroll to position [300, 0]
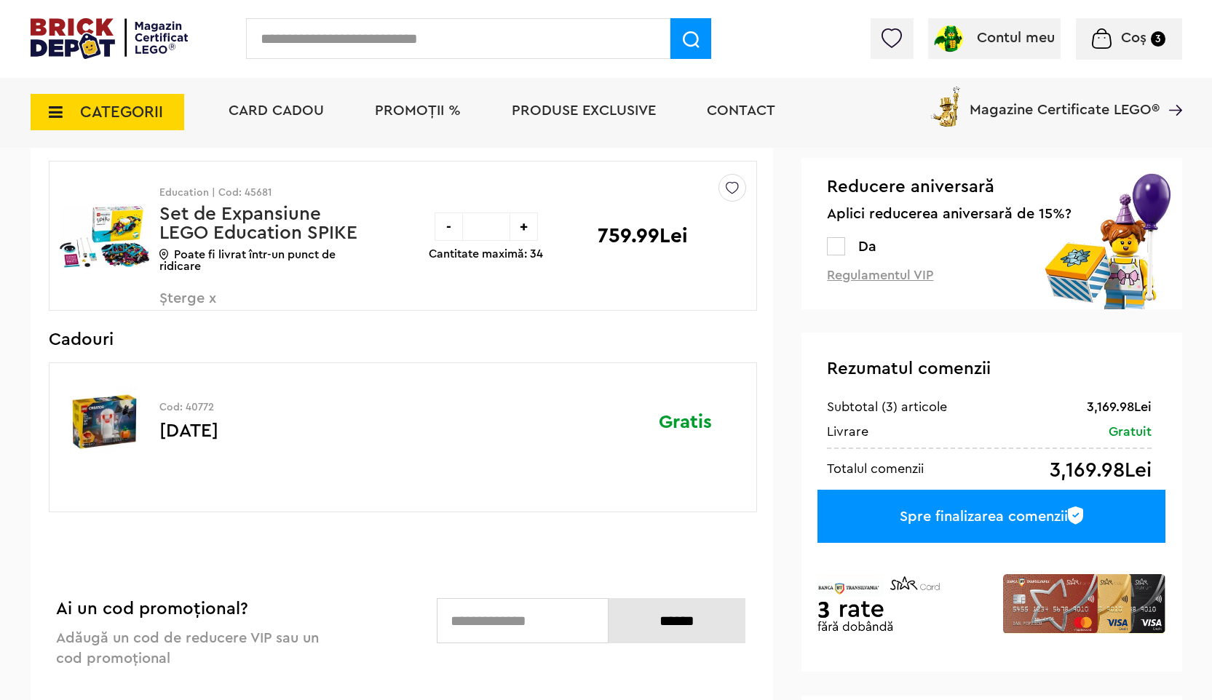
click at [844, 246] on label at bounding box center [836, 246] width 18 height 18
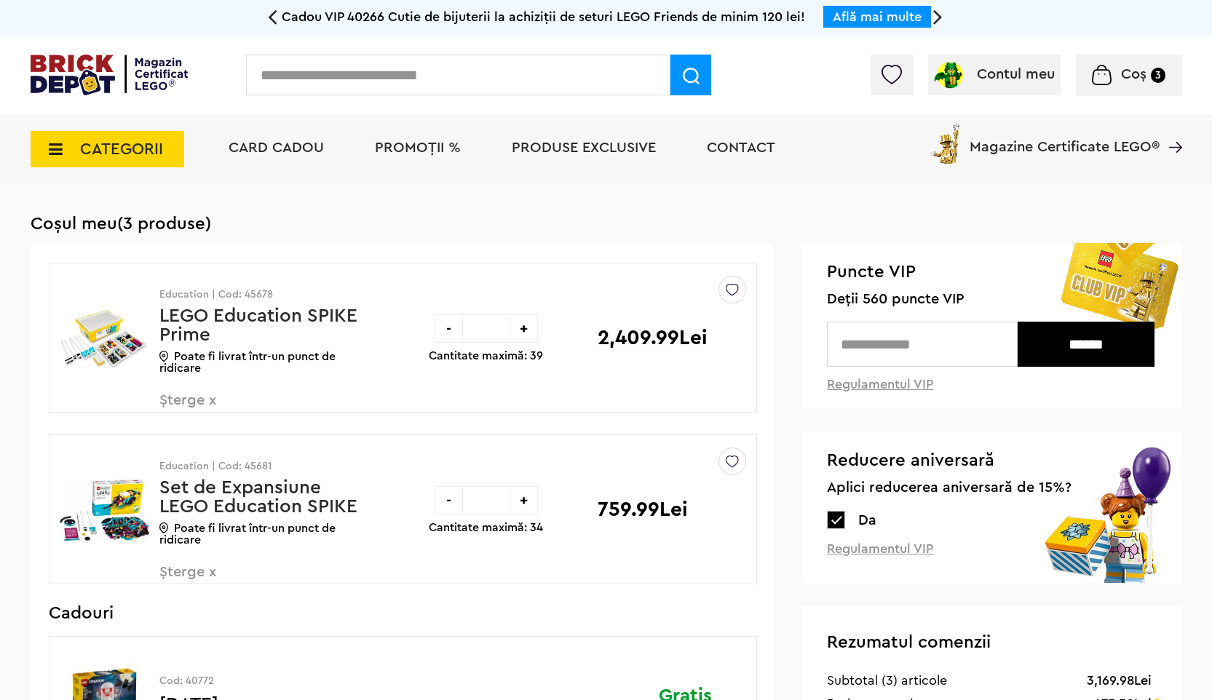
click at [836, 516] on label at bounding box center [836, 520] width 18 height 18
click at [873, 349] on input "text" at bounding box center [922, 344] width 190 height 45
click at [889, 348] on input "text" at bounding box center [922, 344] width 190 height 45
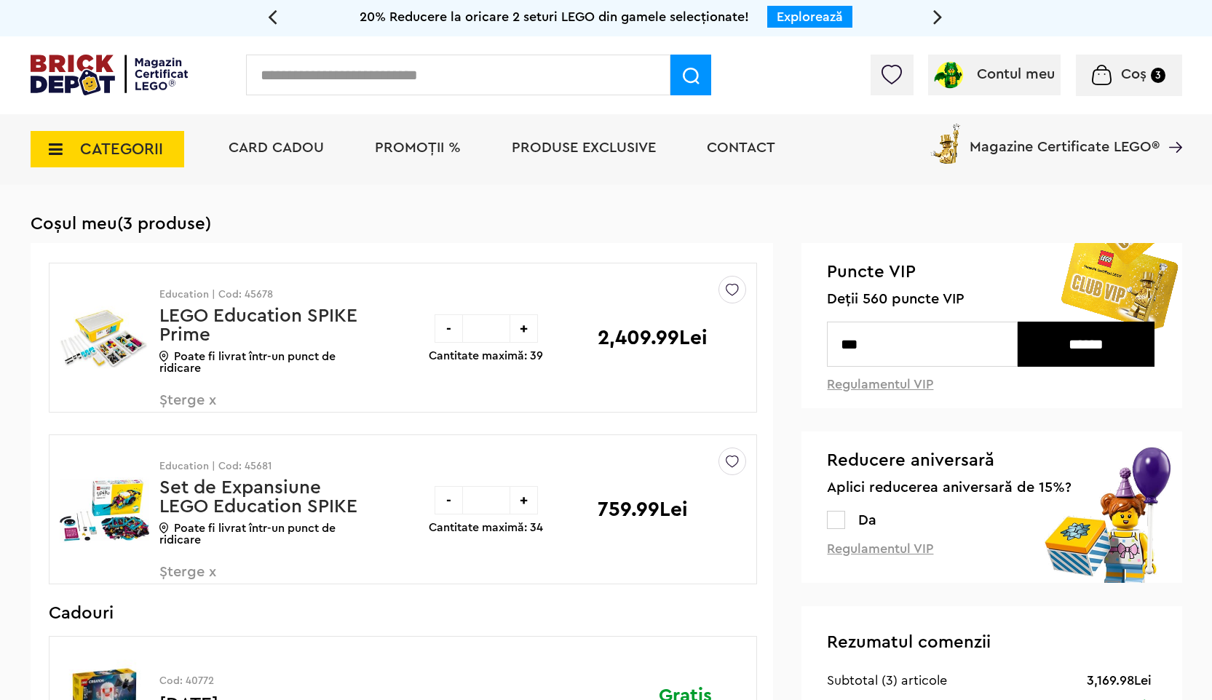
type input "***"
click at [1062, 349] on input "******" at bounding box center [1085, 344] width 137 height 45
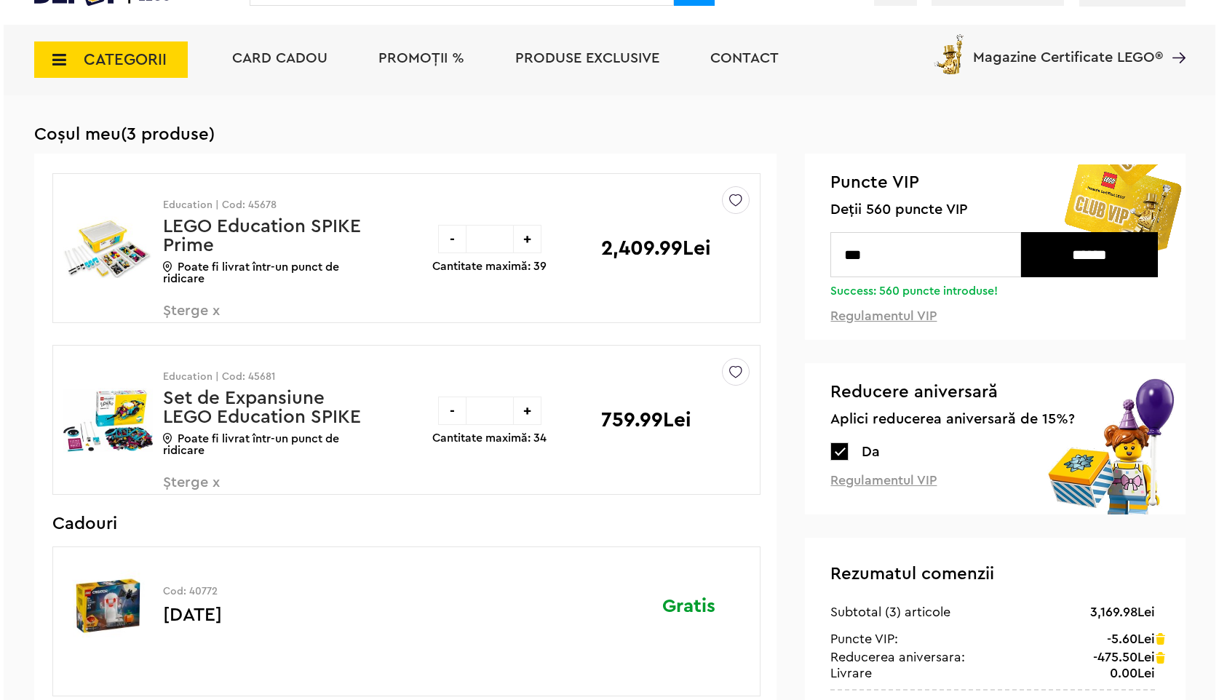
scroll to position [8, 0]
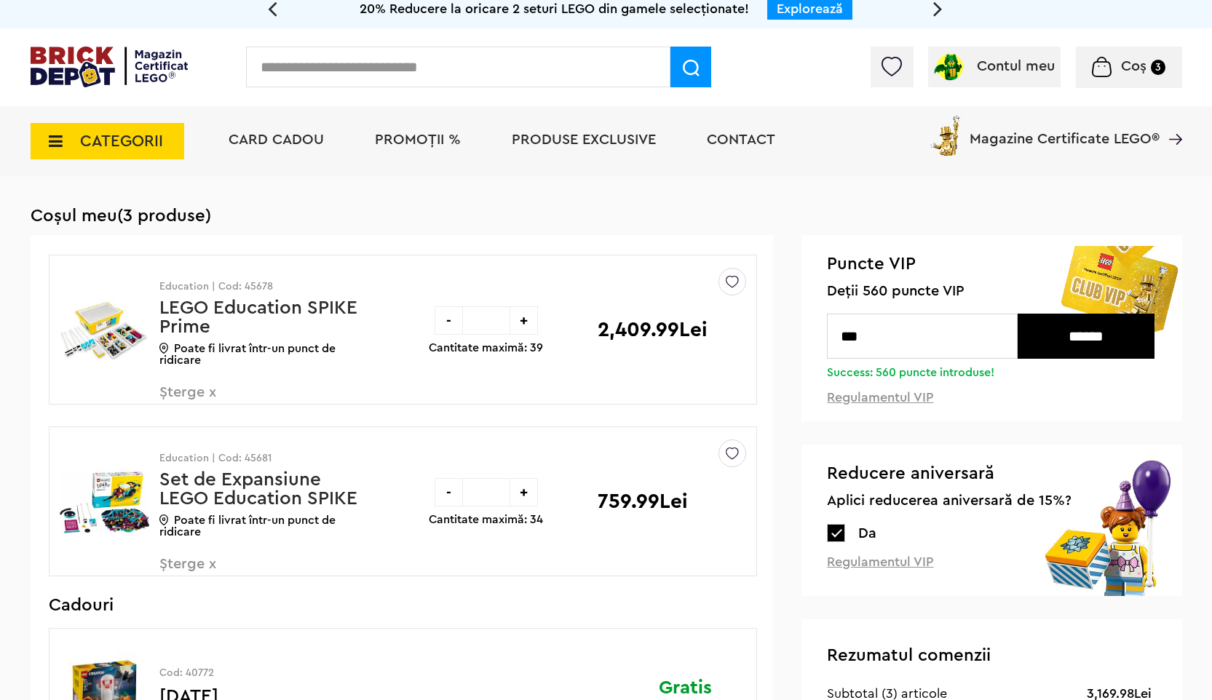
click at [157, 140] on span "CATEGORII" at bounding box center [121, 141] width 83 height 16
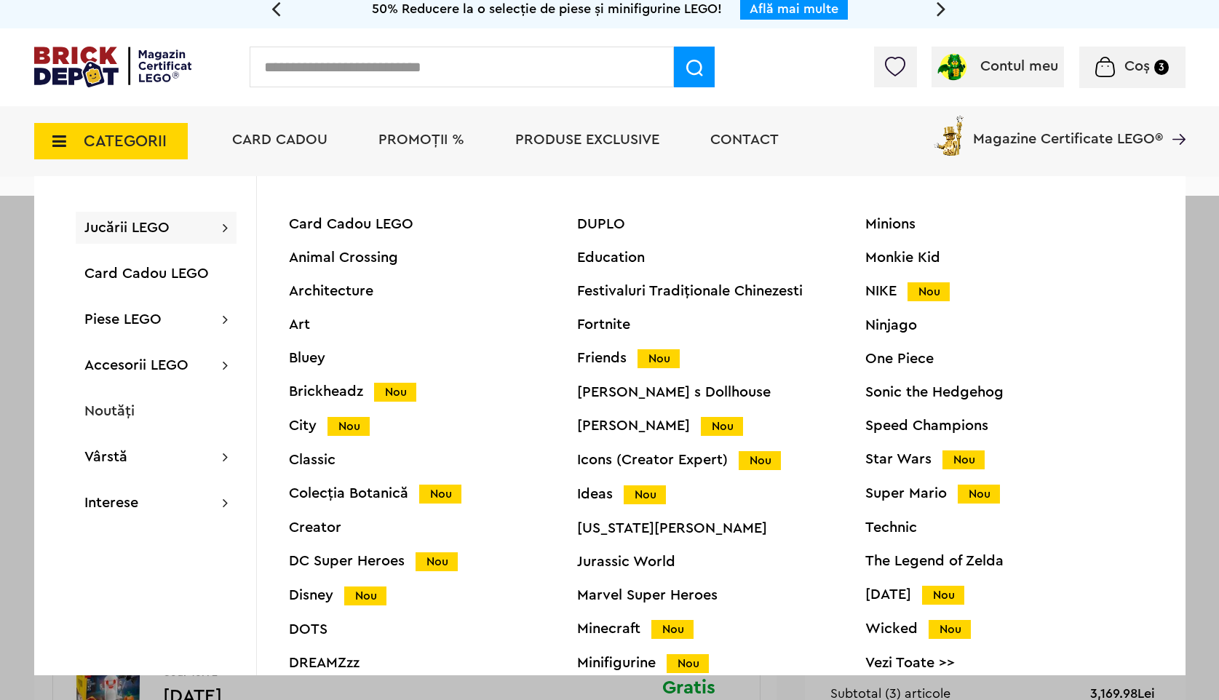
click at [399, 137] on span "PROMOȚII %" at bounding box center [421, 139] width 86 height 15
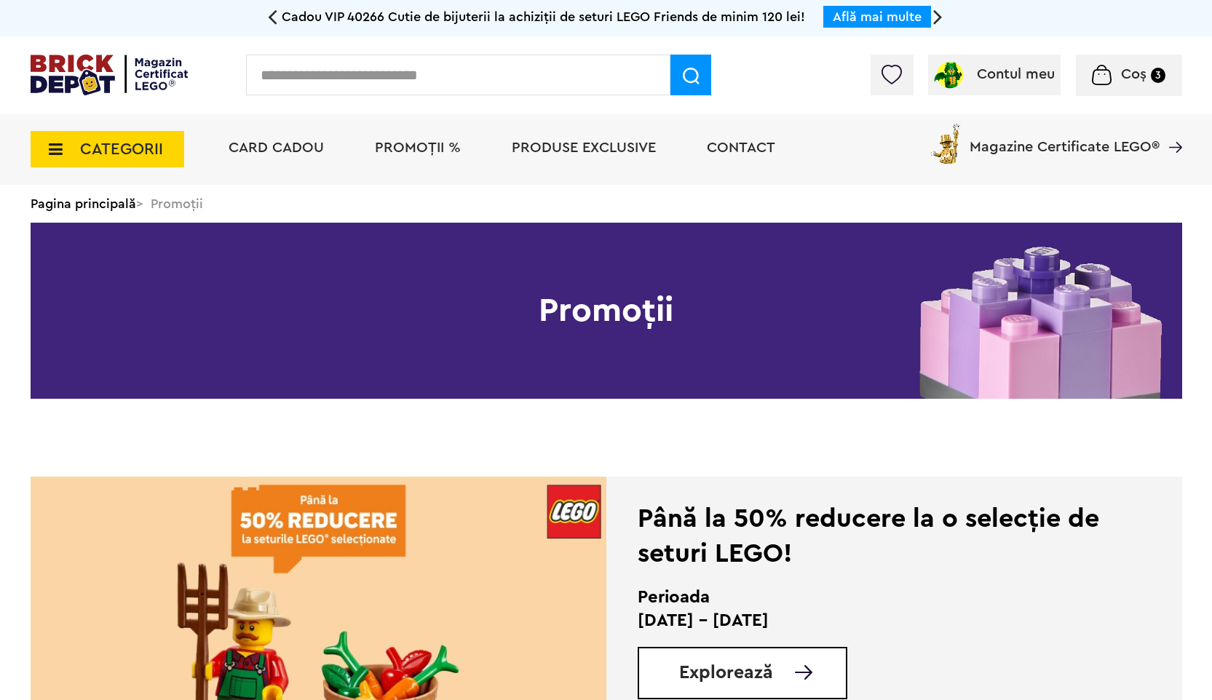
click at [546, 146] on span "Produse exclusive" at bounding box center [584, 147] width 144 height 15
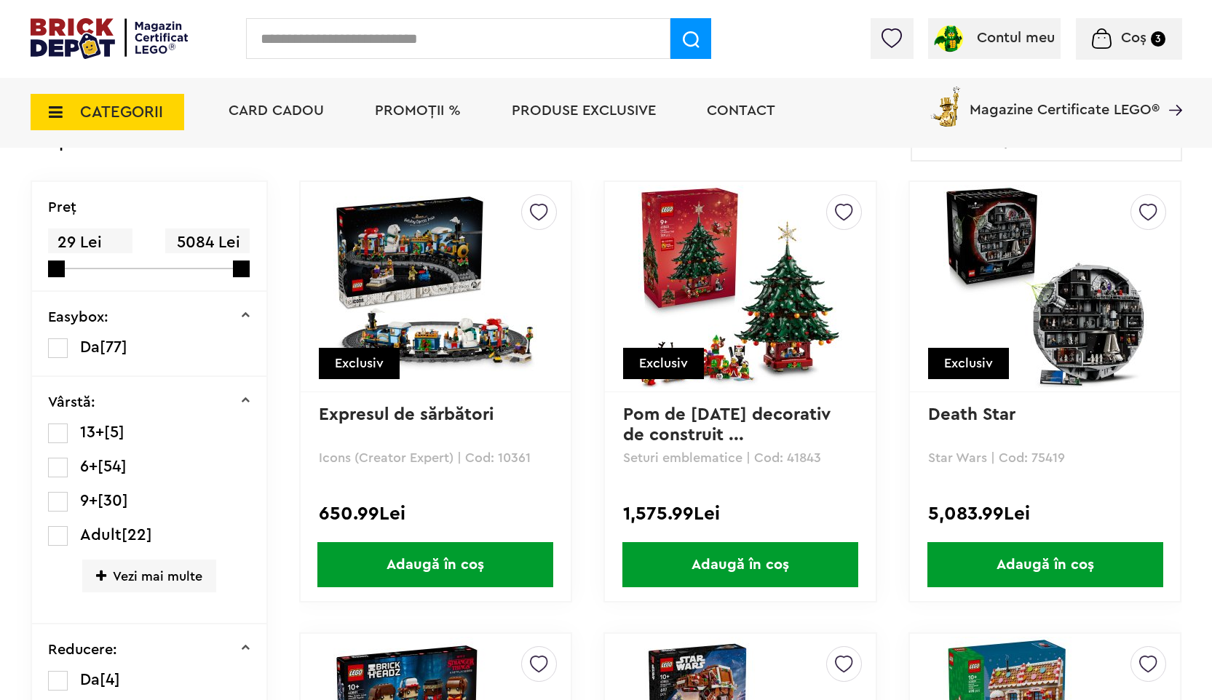
scroll to position [127, 0]
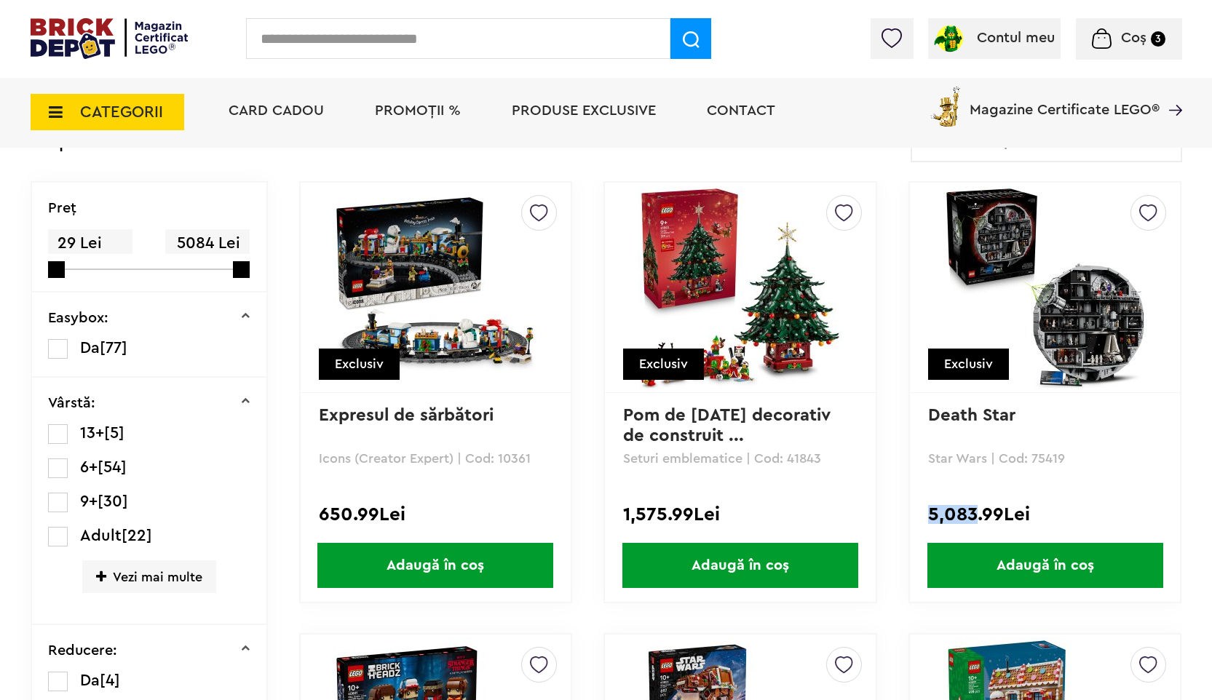
drag, startPoint x: 921, startPoint y: 511, endPoint x: 971, endPoint y: 517, distance: 50.6
click at [974, 519] on div "Creează o listă nouă Exclusiv Death Star Star Wars | Cod: 75419 5,083.99Lei Ada…" at bounding box center [1044, 392] width 273 height 422
click at [910, 499] on div "Creează o listă nouă Exclusiv Death Star Star Wars | Cod: 75419 5,083.99Lei Ada…" at bounding box center [1044, 392] width 273 height 422
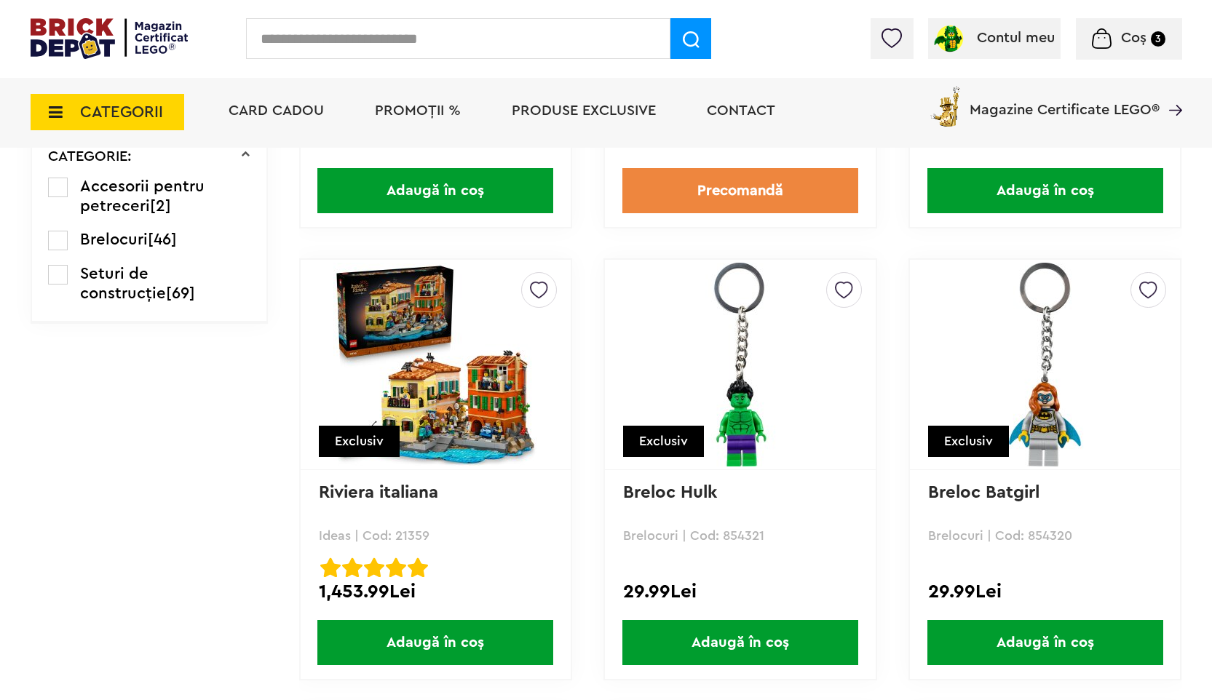
scroll to position [1427, 0]
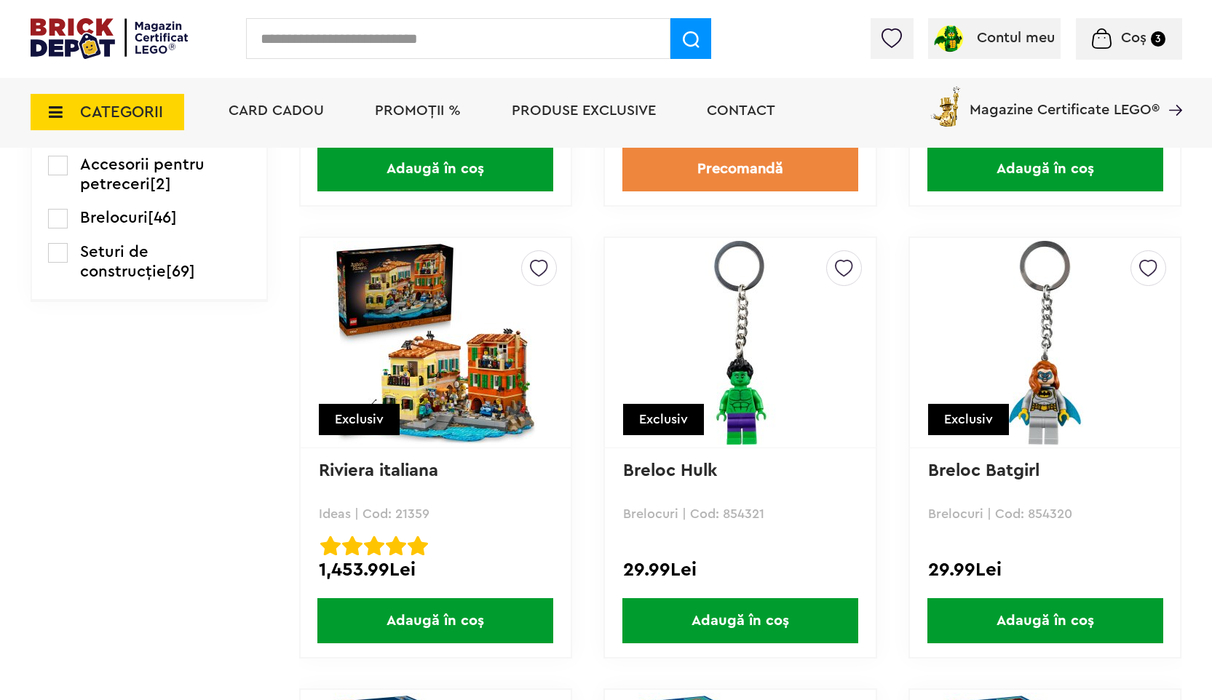
click at [688, 472] on link "Breloc Hulk" at bounding box center [670, 470] width 94 height 17
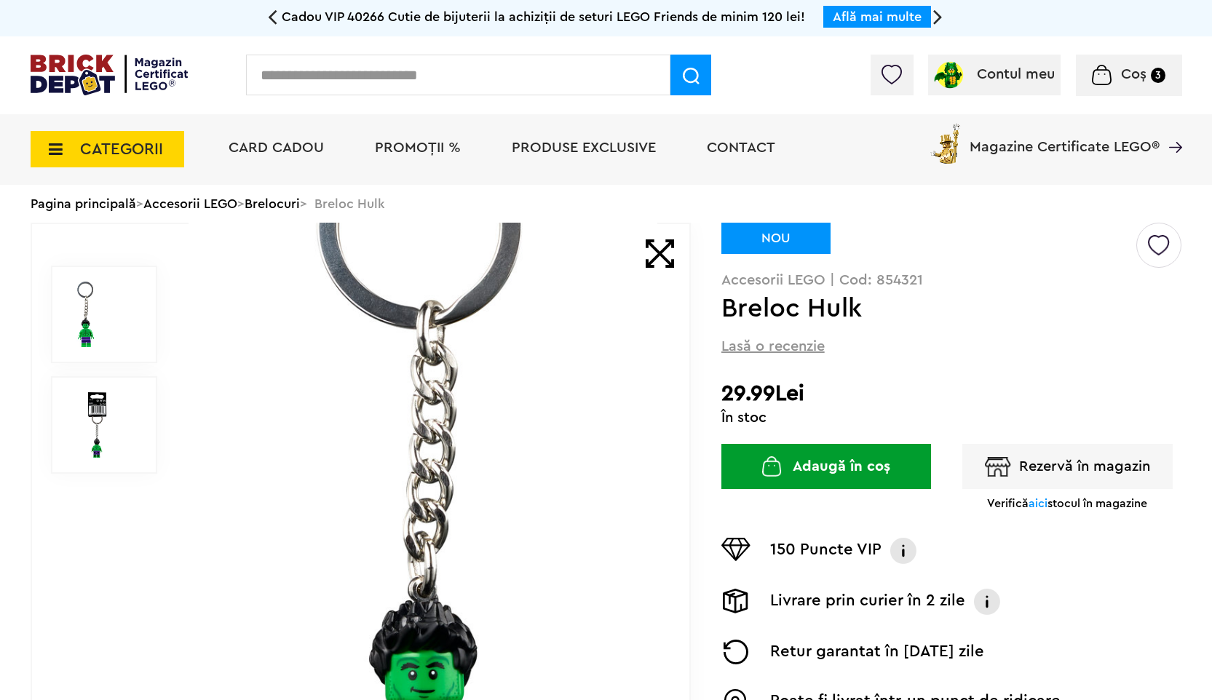
click at [277, 164] on li "Card Cadou" at bounding box center [276, 149] width 124 height 71
click at [287, 201] on link "Brelocuri" at bounding box center [271, 203] width 55 height 13
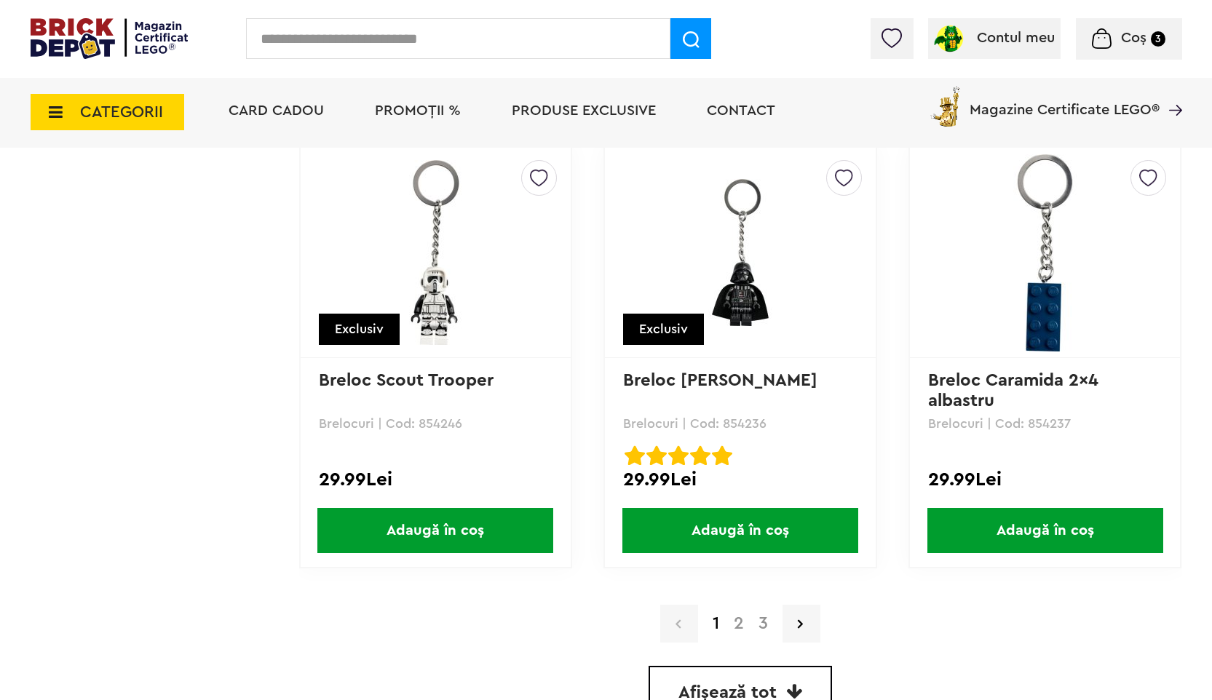
scroll to position [4006, 0]
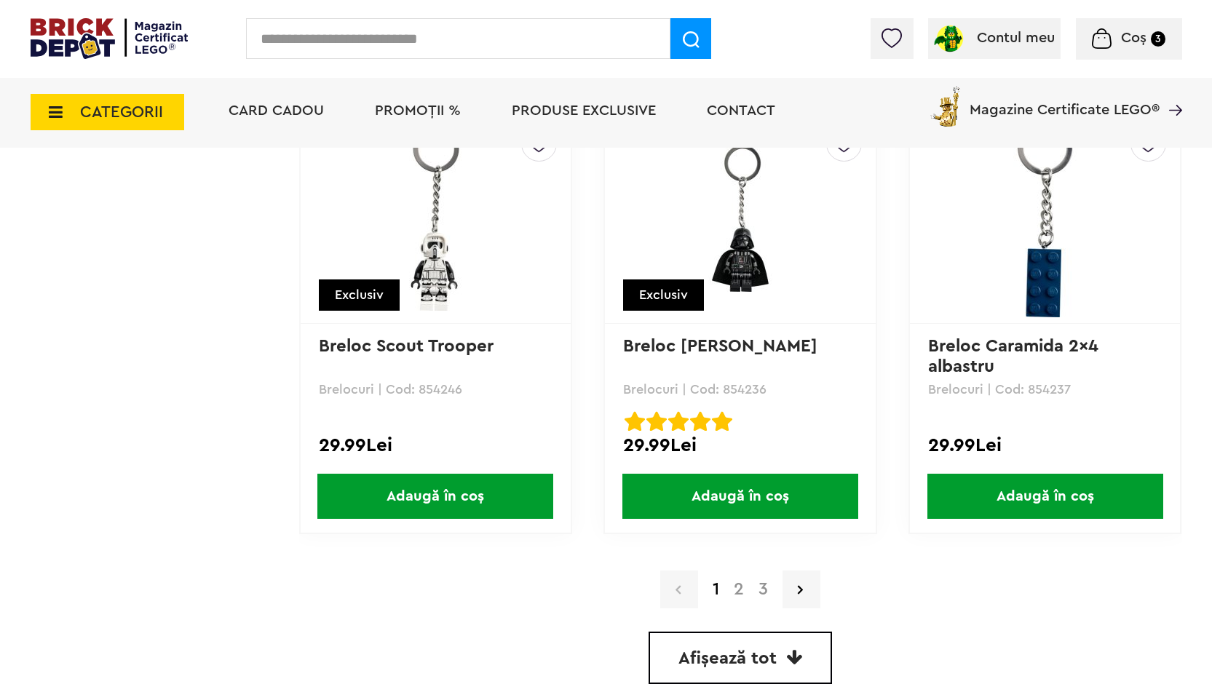
click at [741, 592] on link "2" at bounding box center [738, 589] width 25 height 17
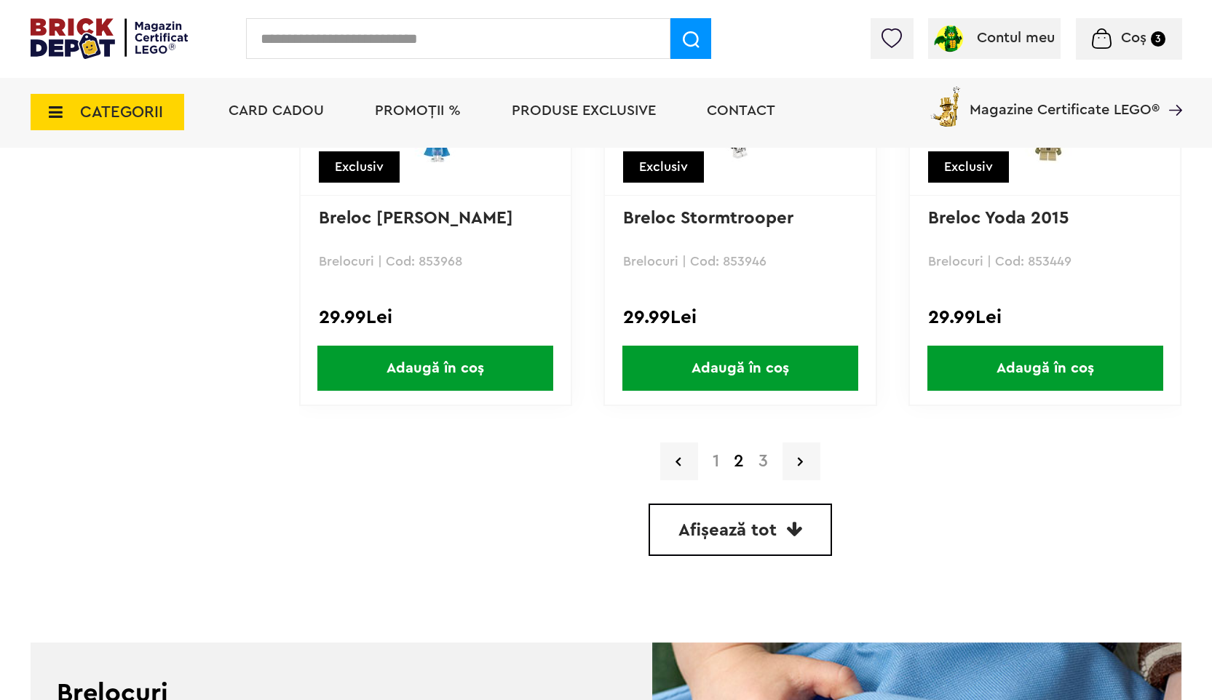
scroll to position [4136, 0]
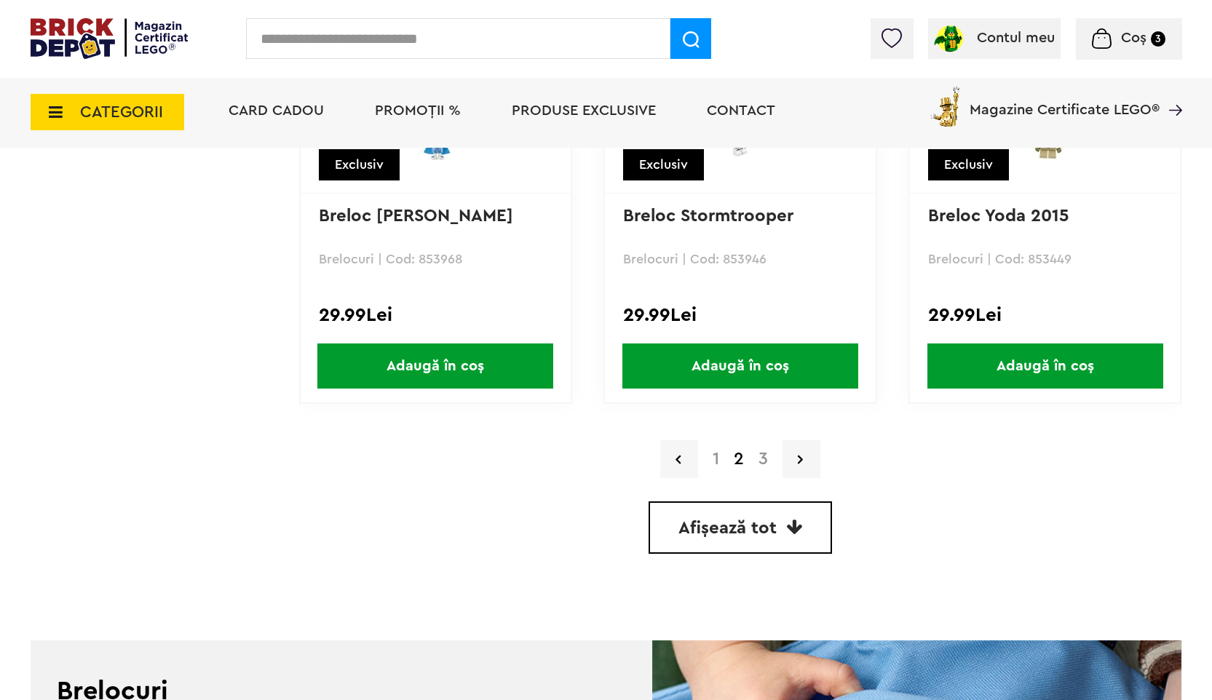
click at [763, 456] on link "3" at bounding box center [763, 458] width 24 height 17
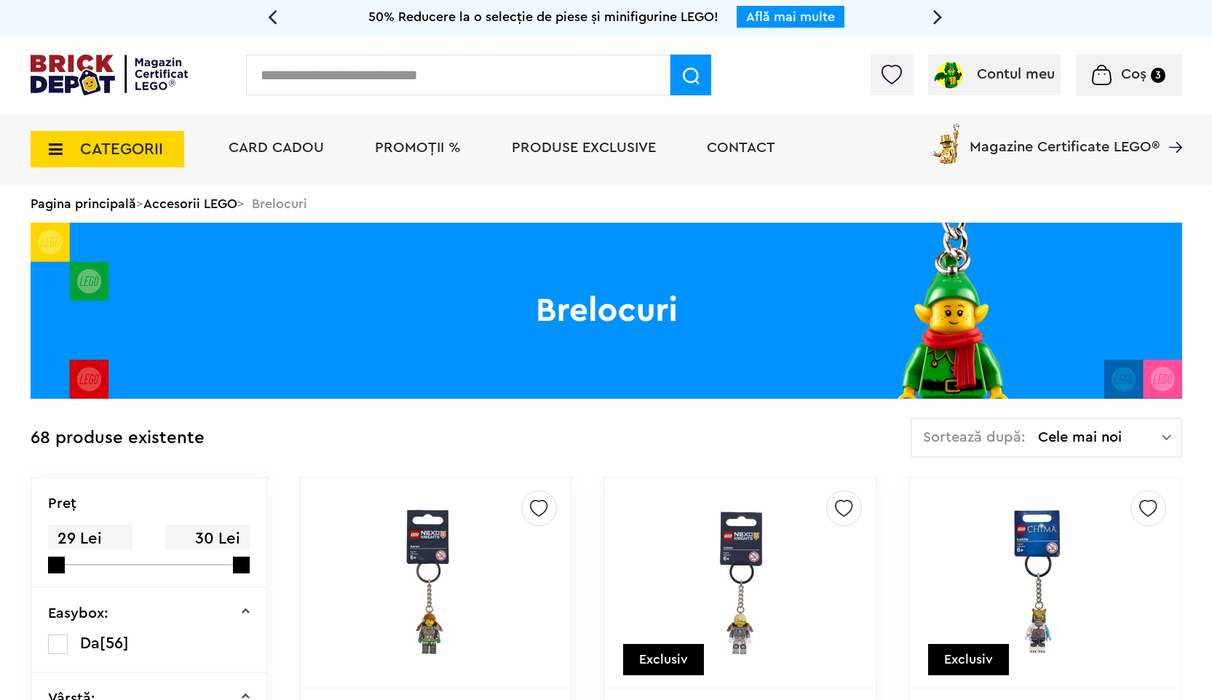
click at [189, 202] on link "Accesorii LEGO" at bounding box center [190, 203] width 94 height 13
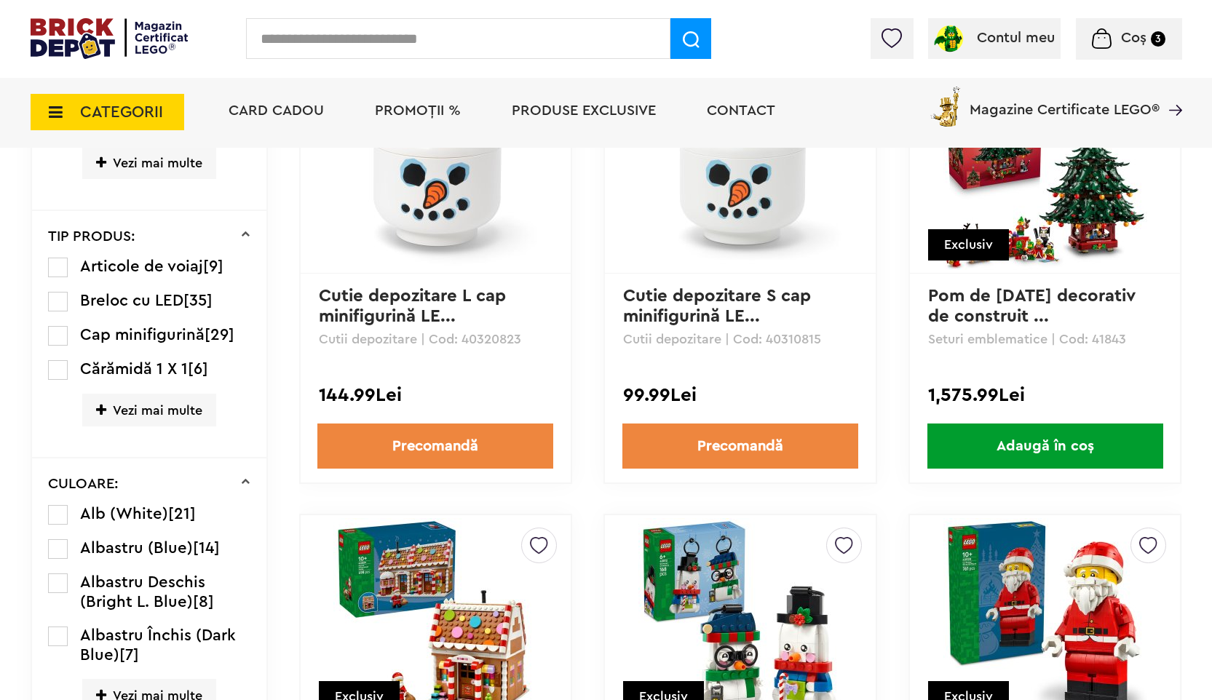
scroll to position [1719, 0]
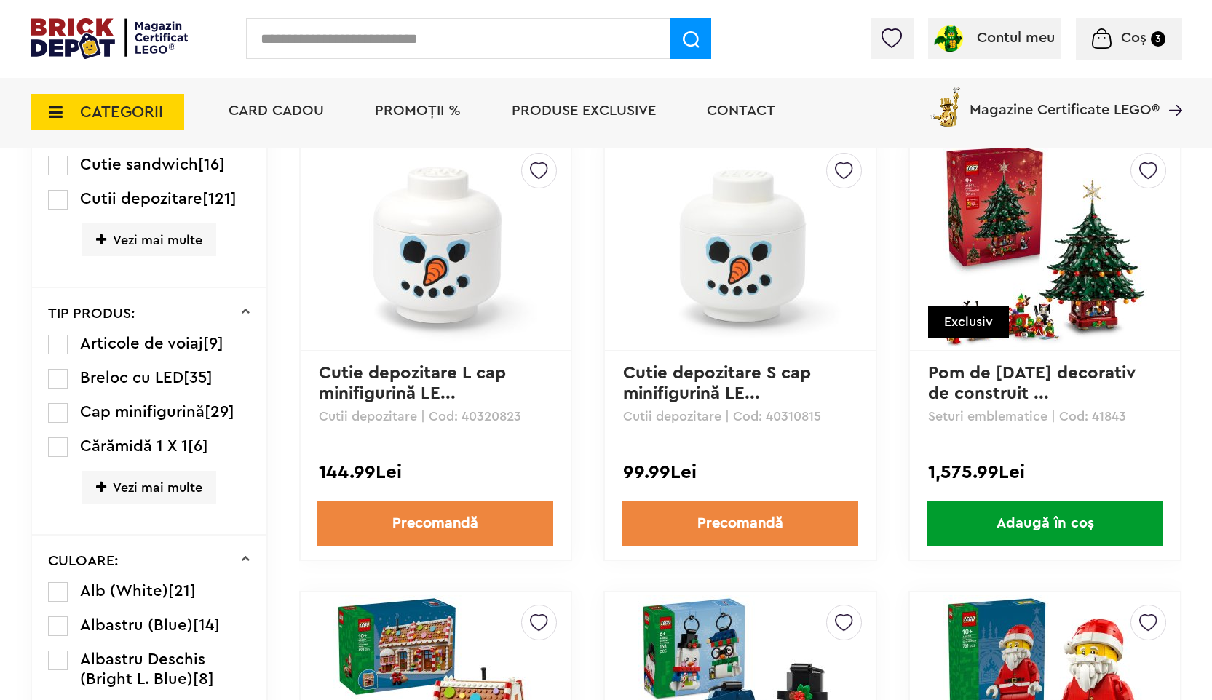
click at [171, 485] on span "Vezi mai multe" at bounding box center [149, 487] width 134 height 33
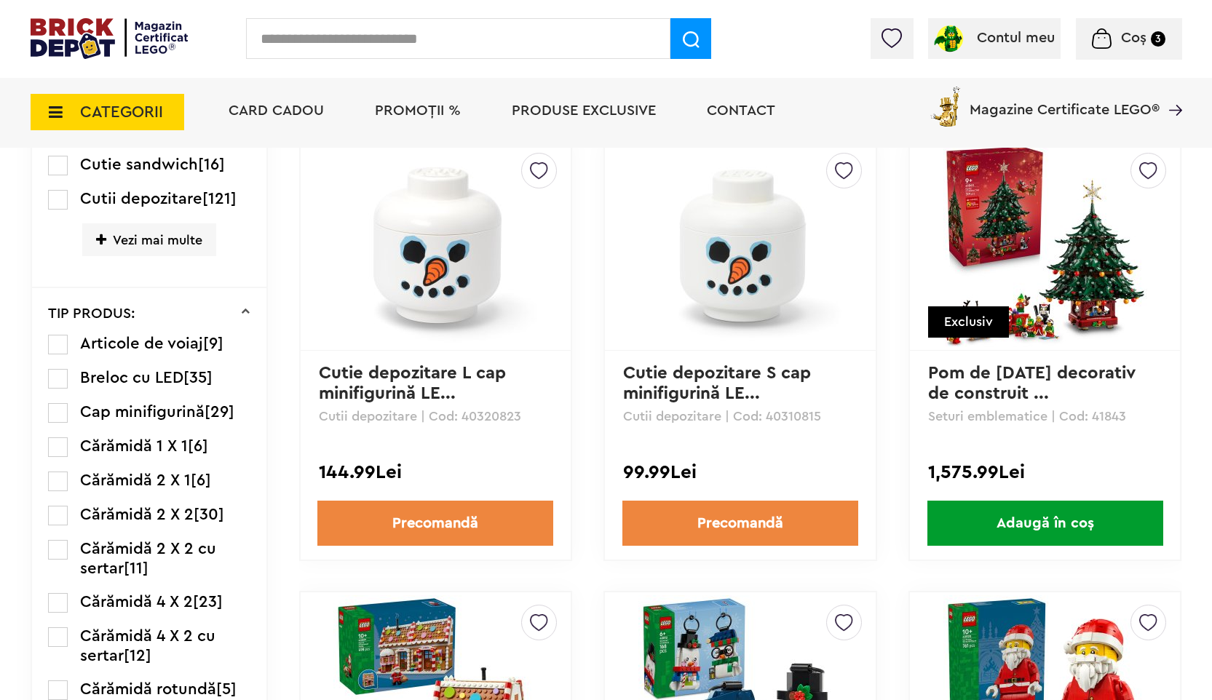
click at [146, 373] on span "Breloc cu LED" at bounding box center [131, 378] width 103 height 16
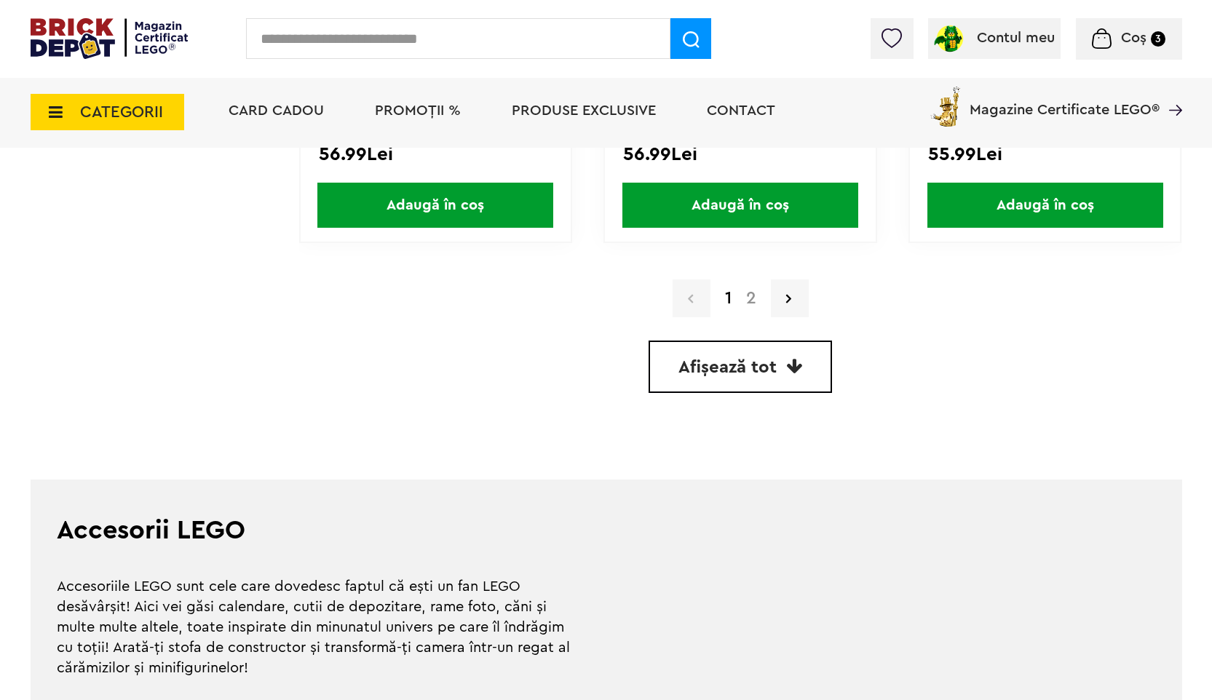
scroll to position [4329, 0]
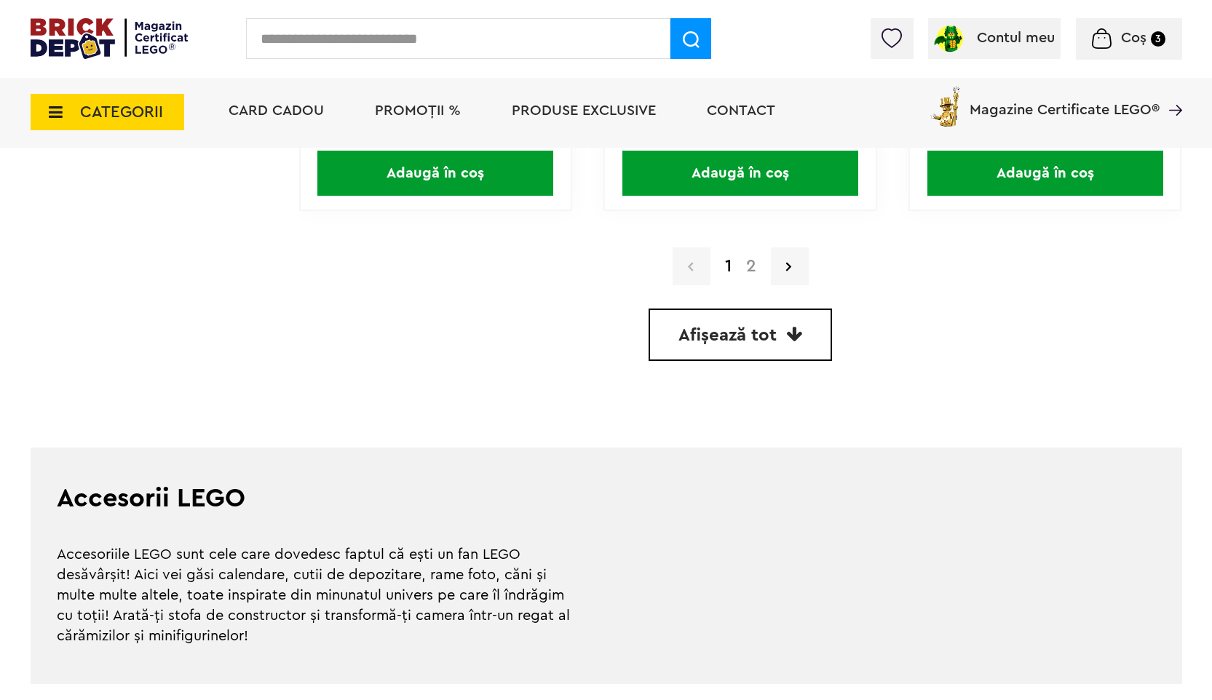
click at [752, 263] on a=Breloc%20cu%20LED&order=1&page=2"] "2" at bounding box center [751, 266] width 25 height 17
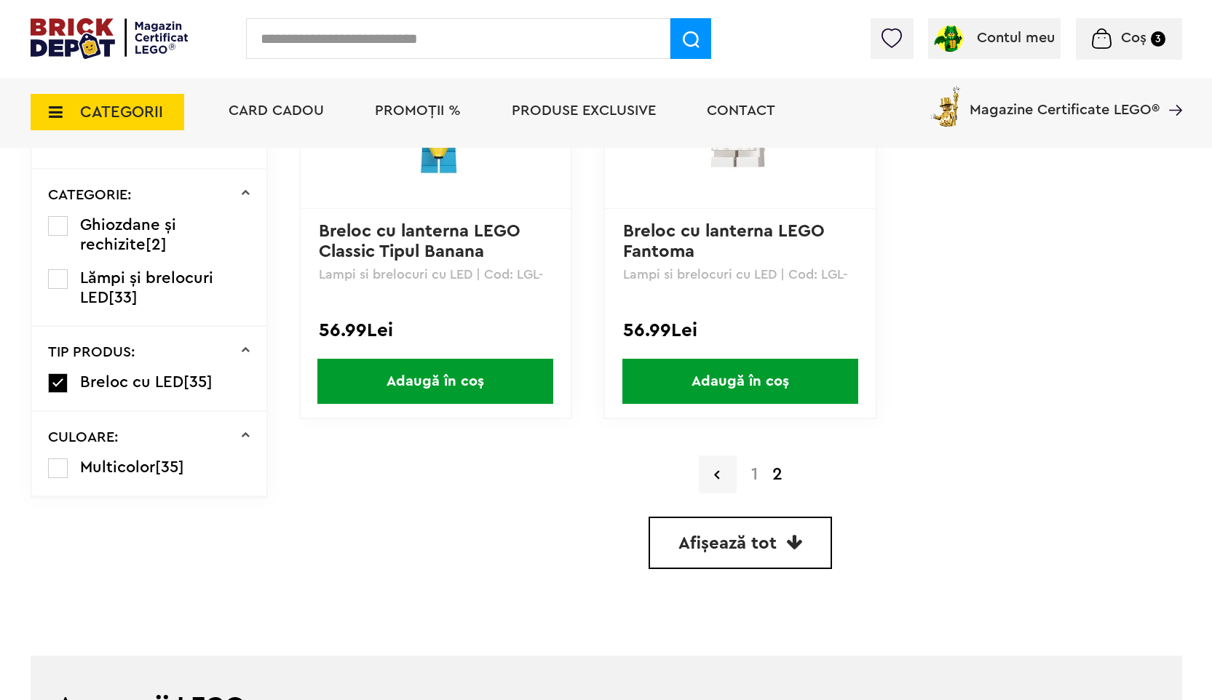
scroll to position [1415, 0]
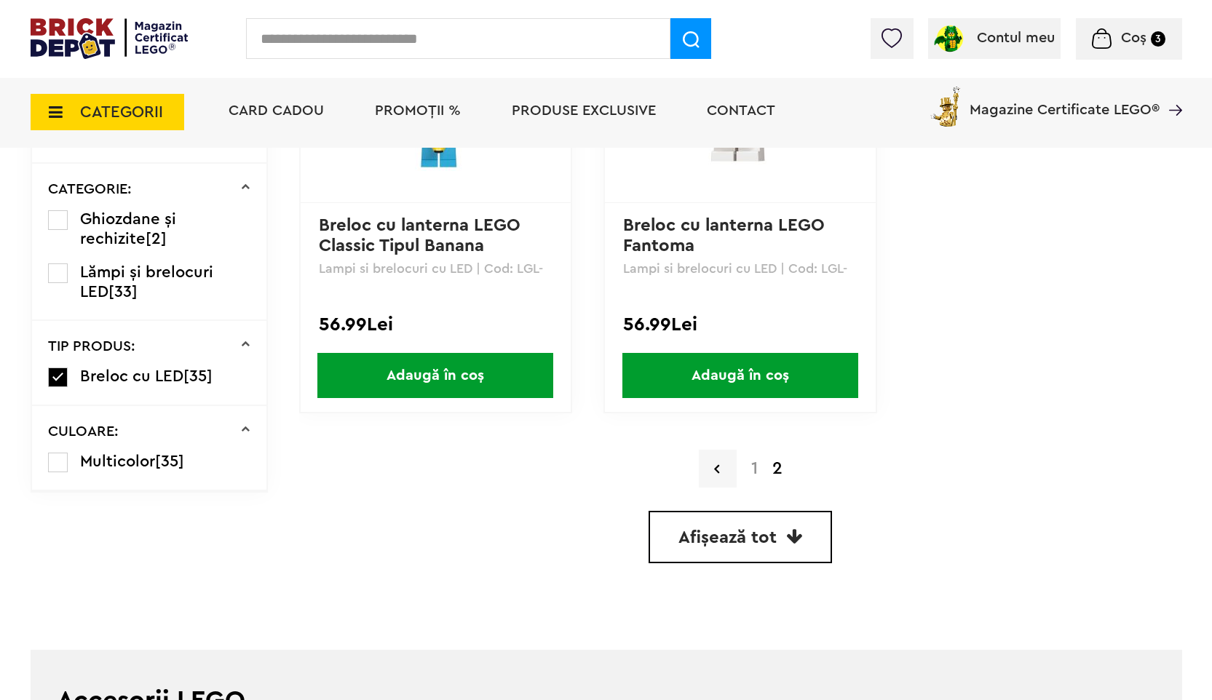
click at [247, 345] on icon at bounding box center [245, 343] width 9 height 9
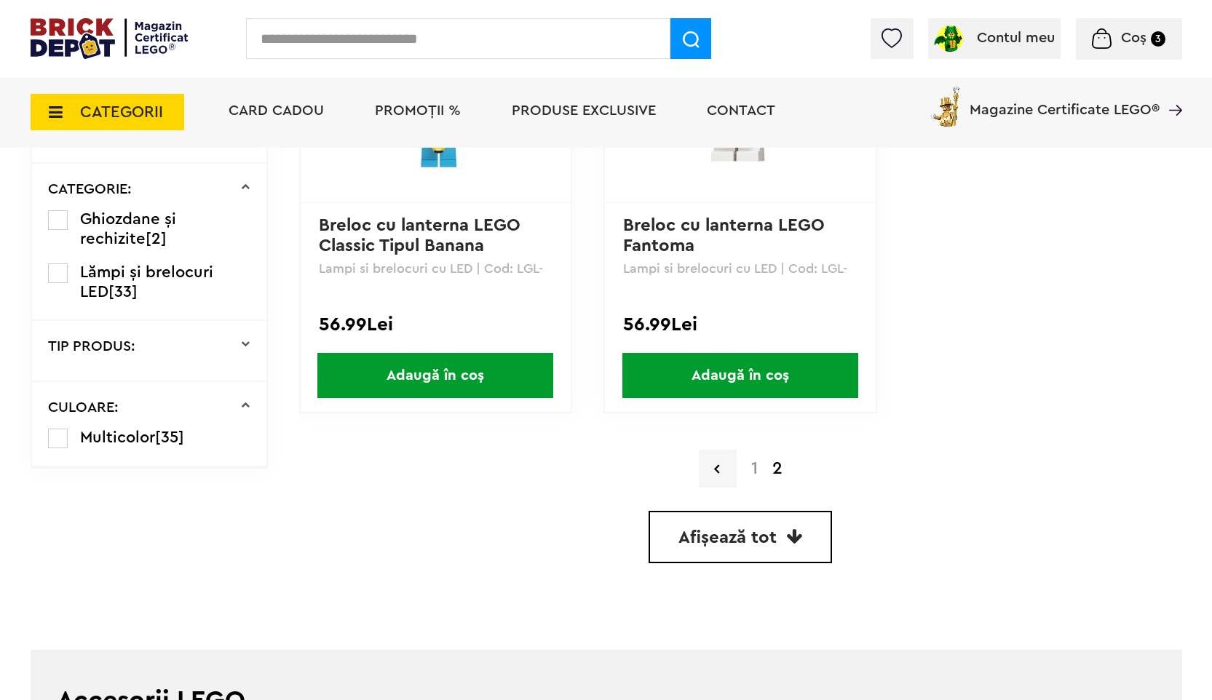
click at [240, 351] on div "TIP PRODUS:" at bounding box center [149, 346] width 202 height 15
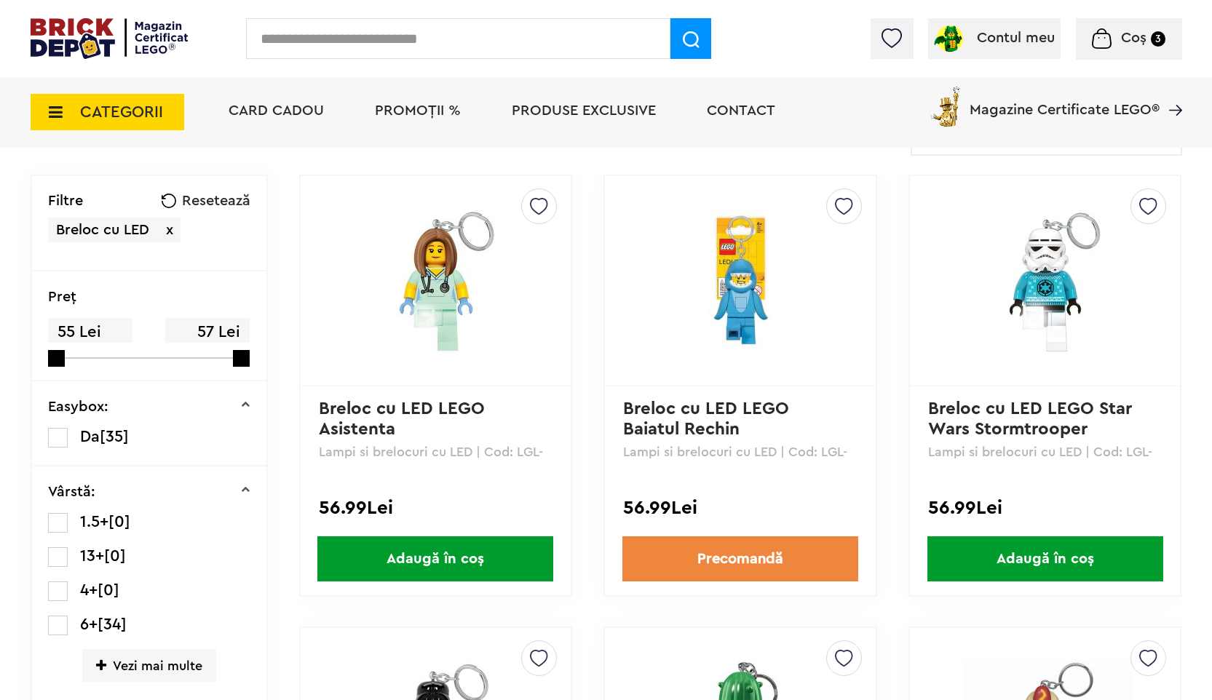
scroll to position [0, 0]
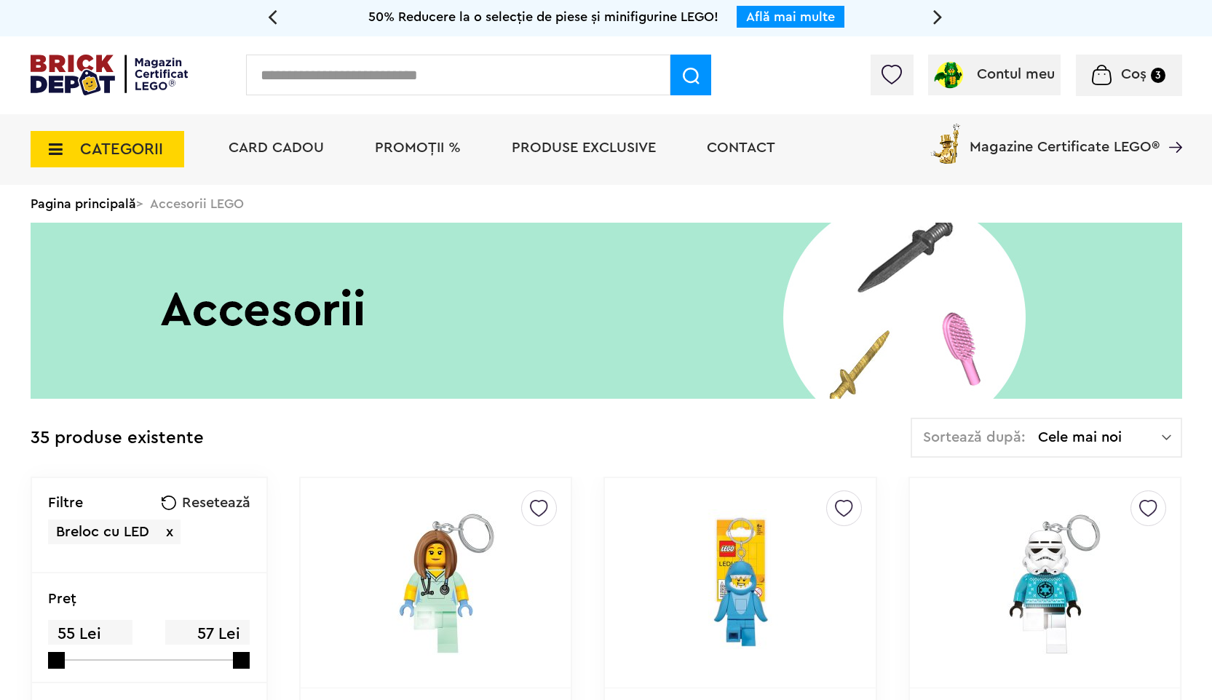
click at [204, 207] on div "Pagina principală > Accesorii LEGO" at bounding box center [606, 204] width 1151 height 38
click at [157, 154] on span "CATEGORII" at bounding box center [121, 149] width 83 height 16
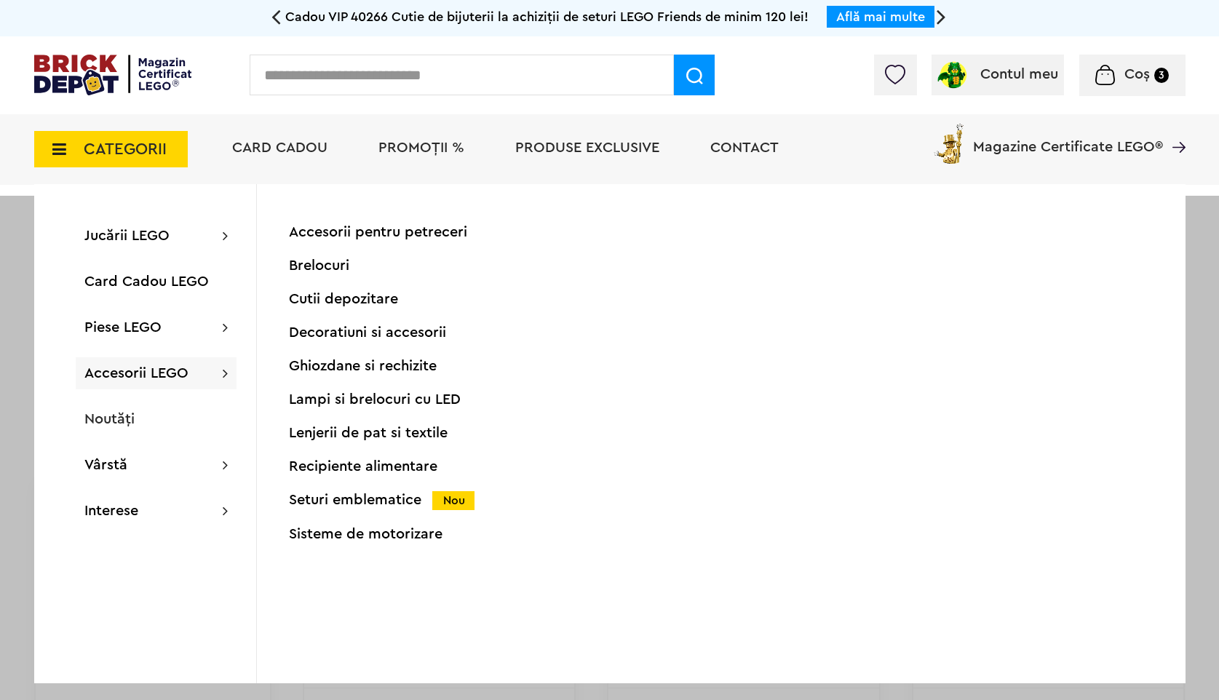
click at [378, 465] on div "Recipiente alimentare" at bounding box center [433, 466] width 288 height 15
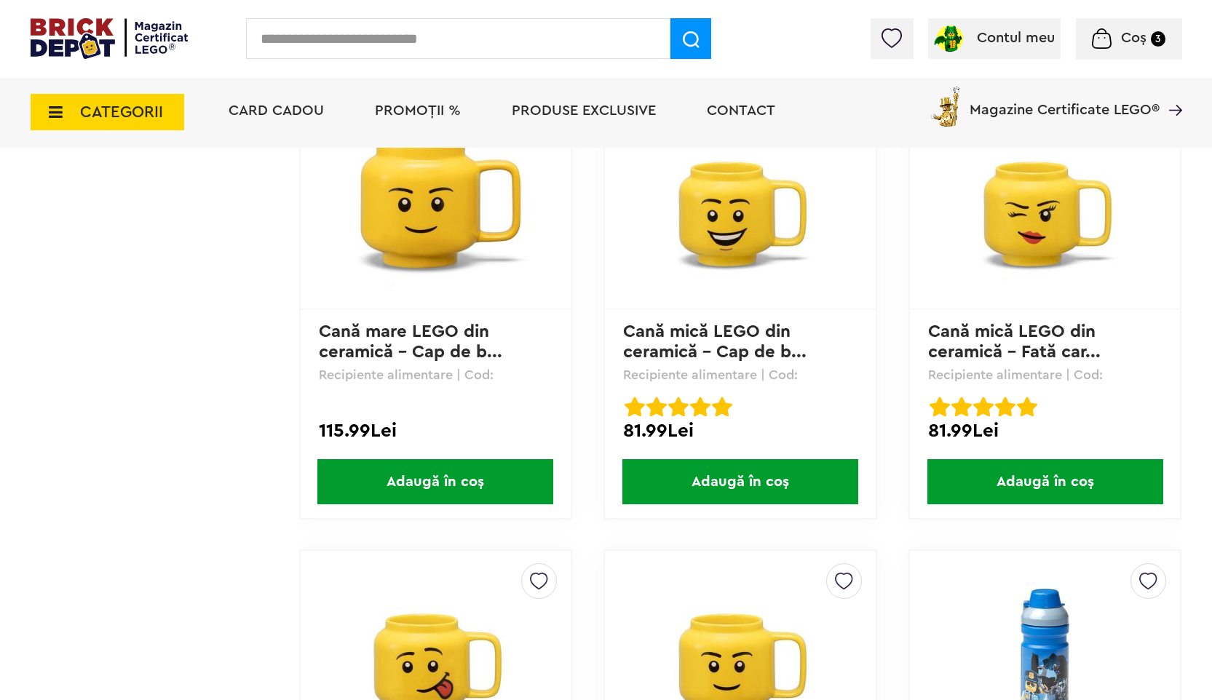
scroll to position [2653, 0]
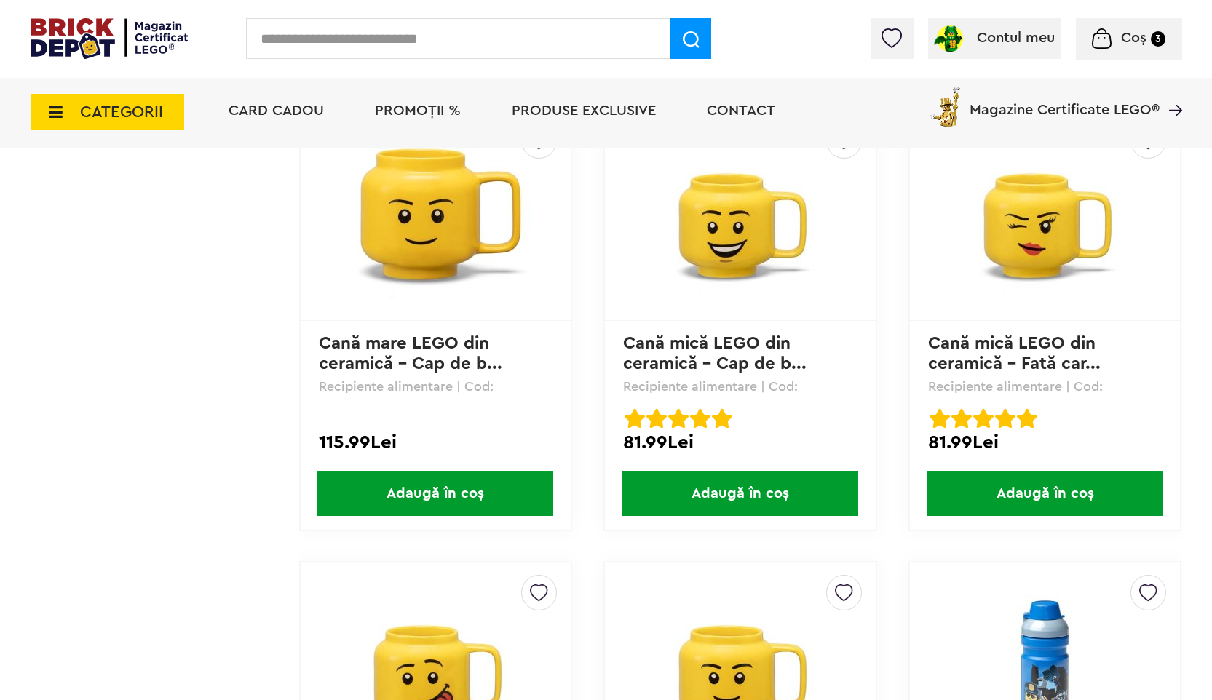
click at [735, 225] on img at bounding box center [740, 216] width 204 height 204
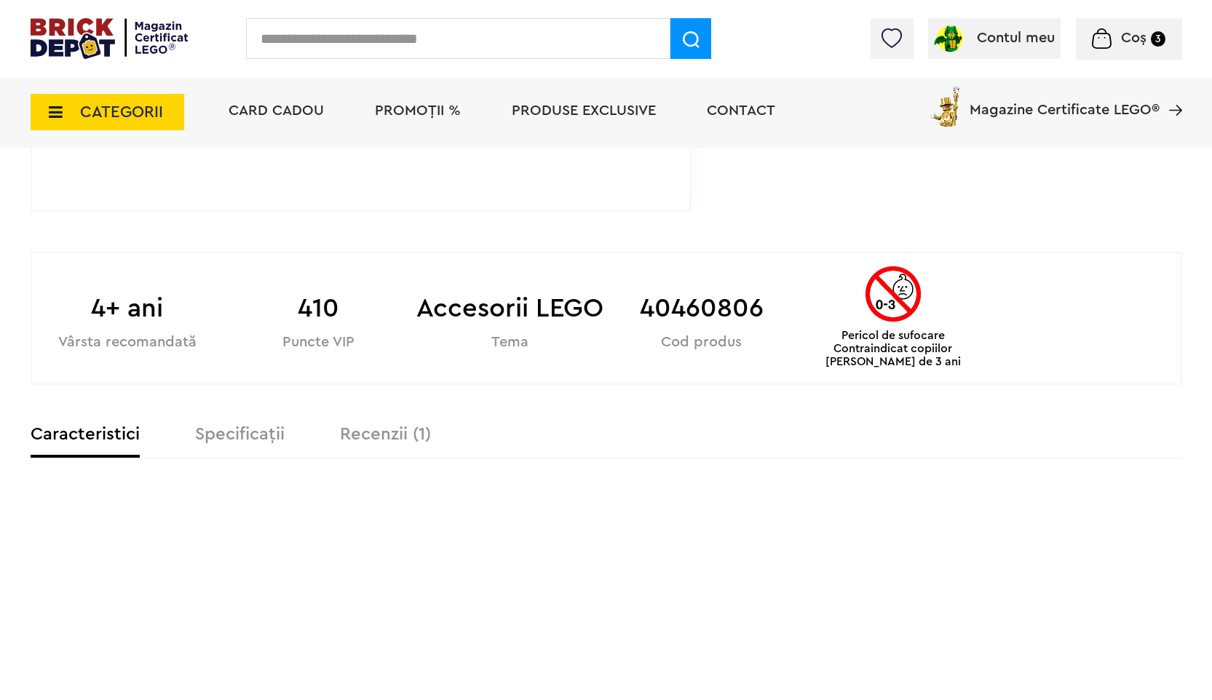
scroll to position [687, 0]
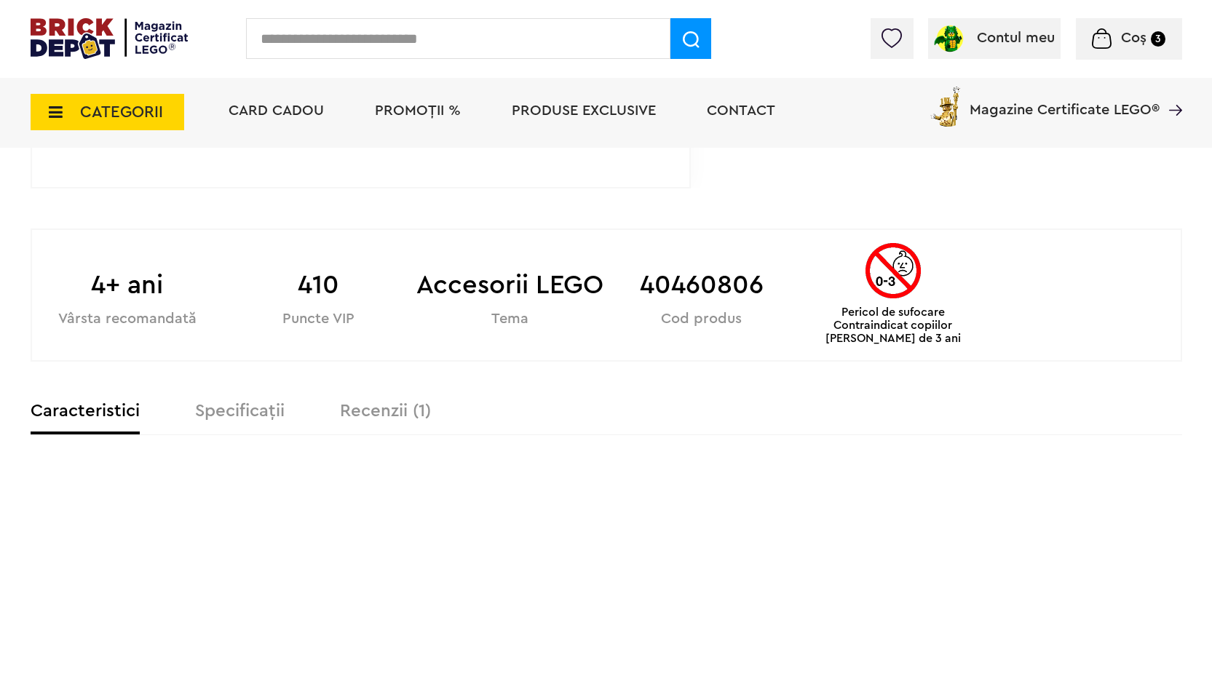
click at [399, 413] on label "Recenzii (1)" at bounding box center [385, 410] width 91 height 17
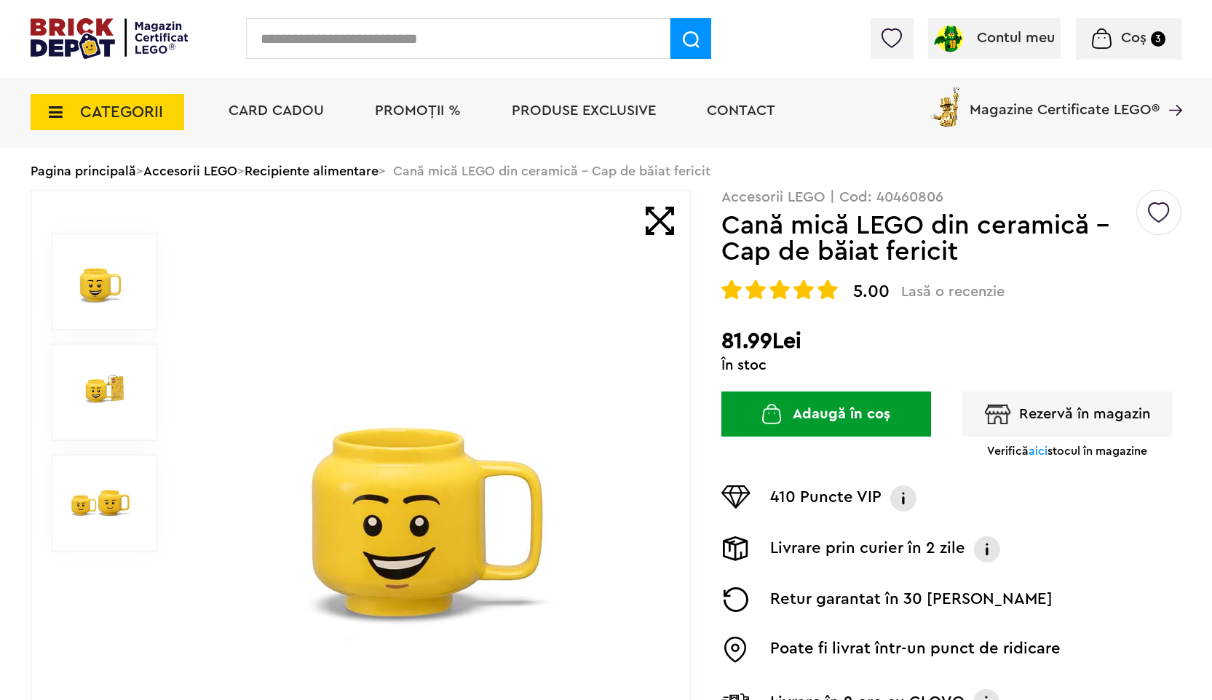
scroll to position [72, 0]
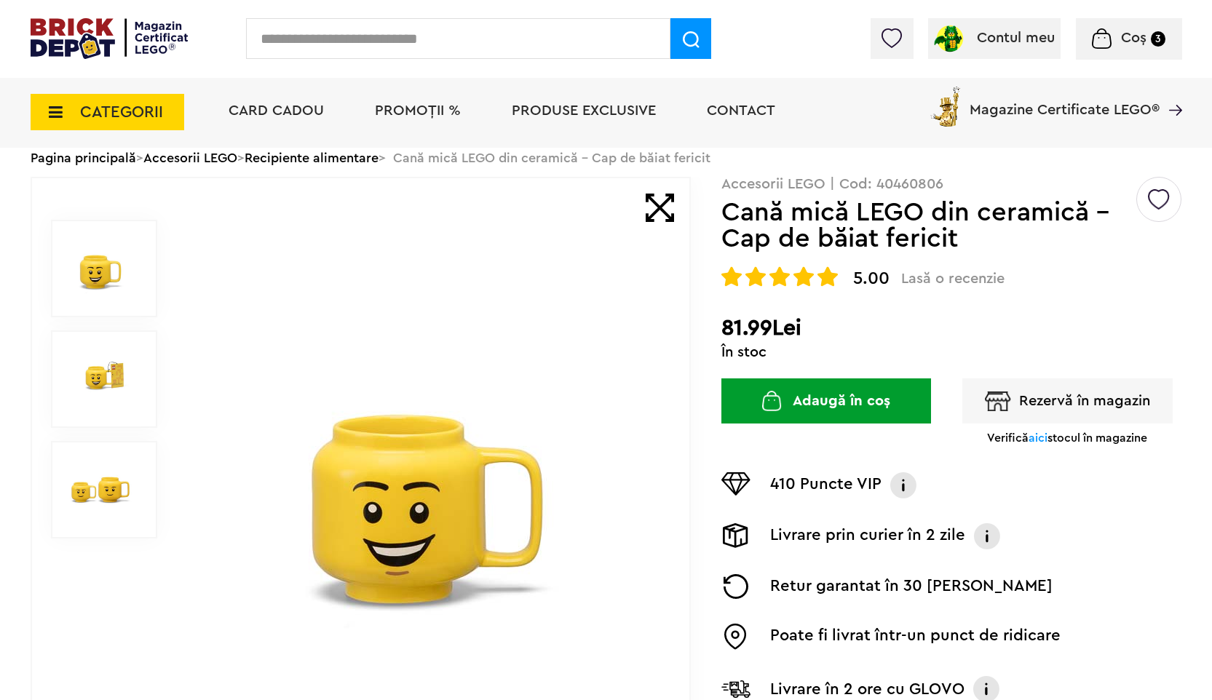
click at [106, 488] on img at bounding box center [99, 489] width 65 height 65
click at [101, 379] on img at bounding box center [99, 378] width 65 height 65
click at [100, 279] on img at bounding box center [99, 268] width 65 height 65
click at [894, 183] on p "Accesorii LEGO | Cod: 40460806" at bounding box center [951, 184] width 461 height 15
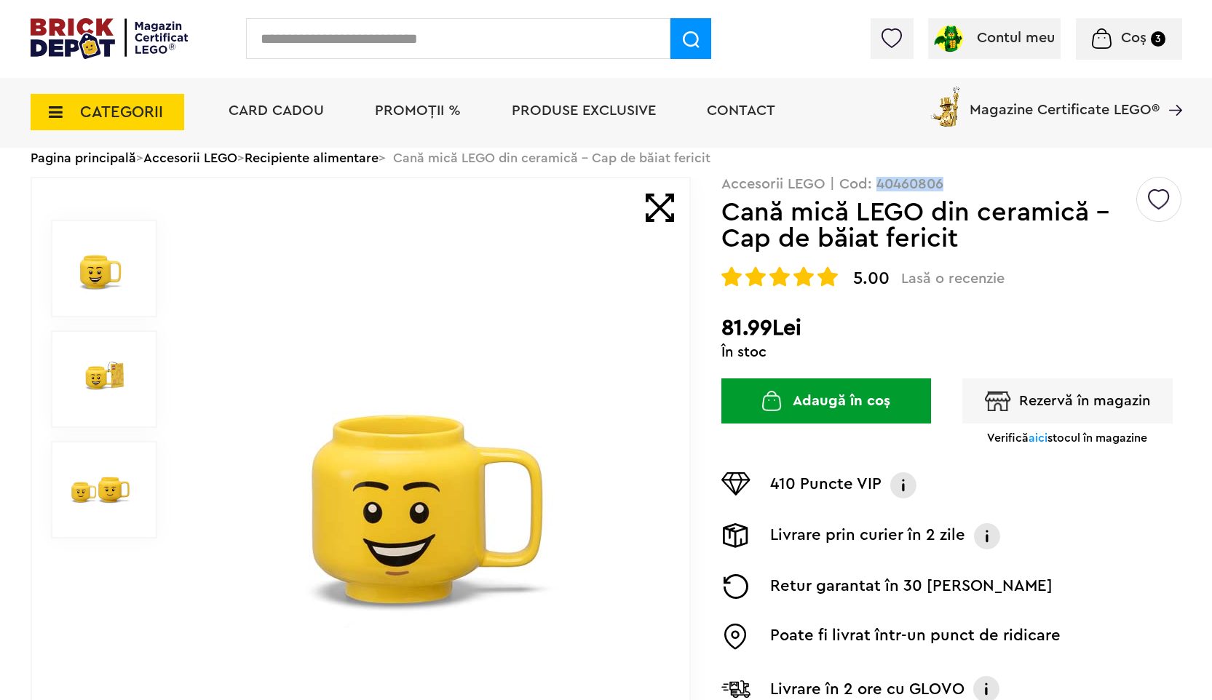
click at [894, 183] on p "Accesorii LEGO | Cod: 40460806" at bounding box center [951, 184] width 461 height 15
copy p "40460806"
